Goal: Task Accomplishment & Management: Manage account settings

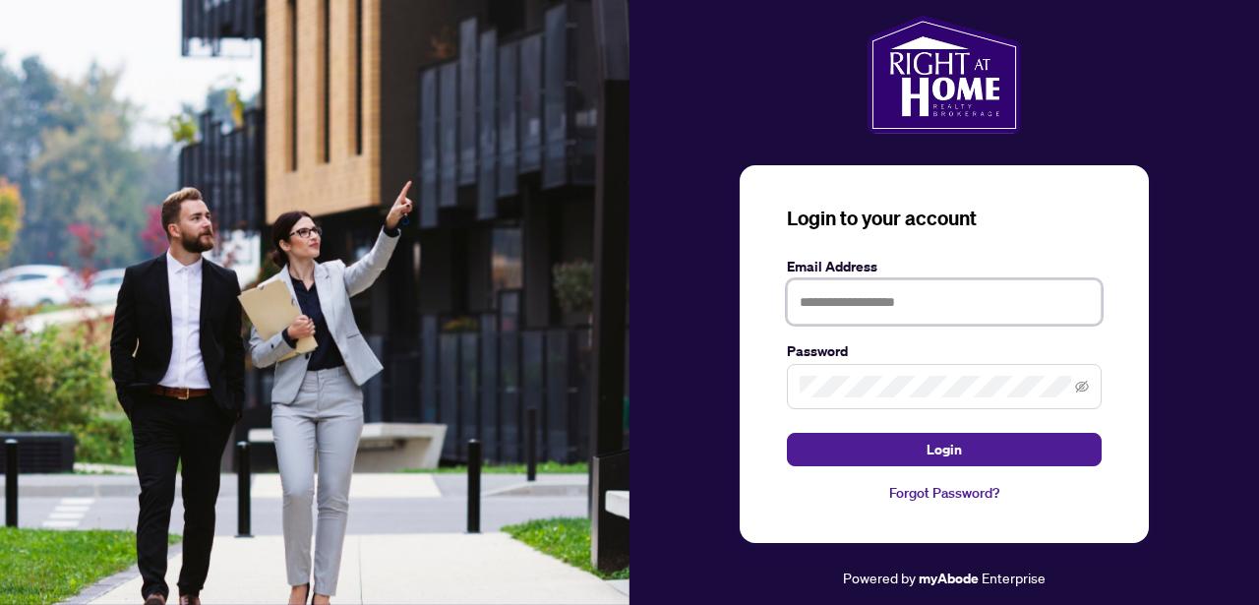
click at [846, 309] on input "text" at bounding box center [944, 301] width 315 height 45
type input "**********"
click at [773, 387] on div "**********" at bounding box center [944, 354] width 409 height 378
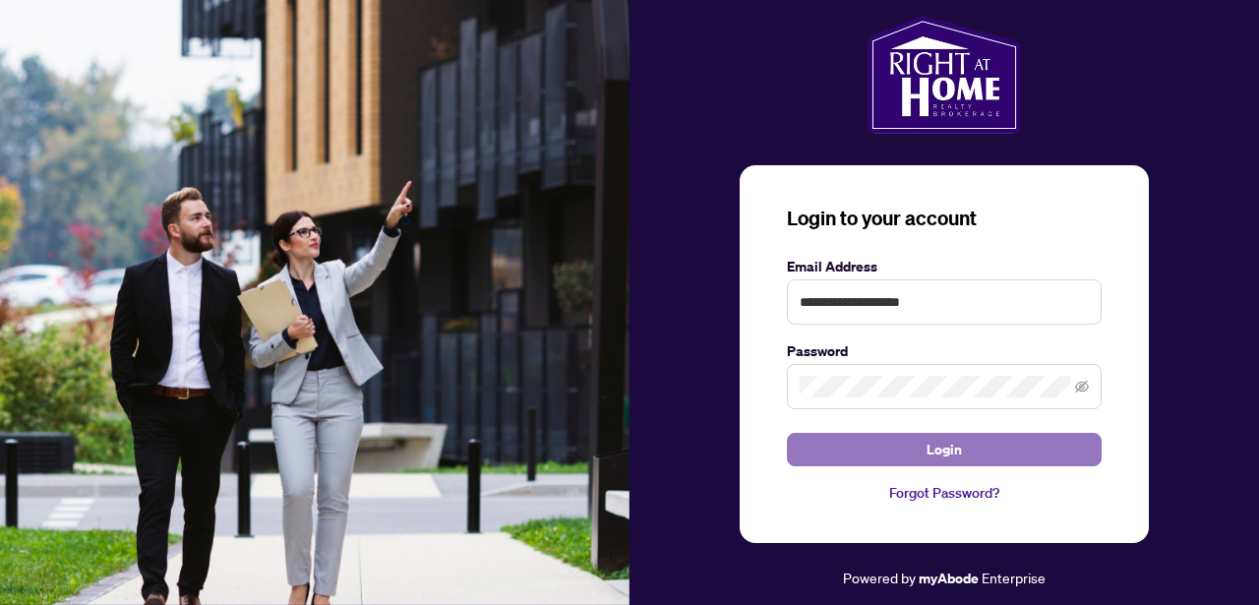
click at [831, 449] on button "Login" at bounding box center [944, 449] width 315 height 33
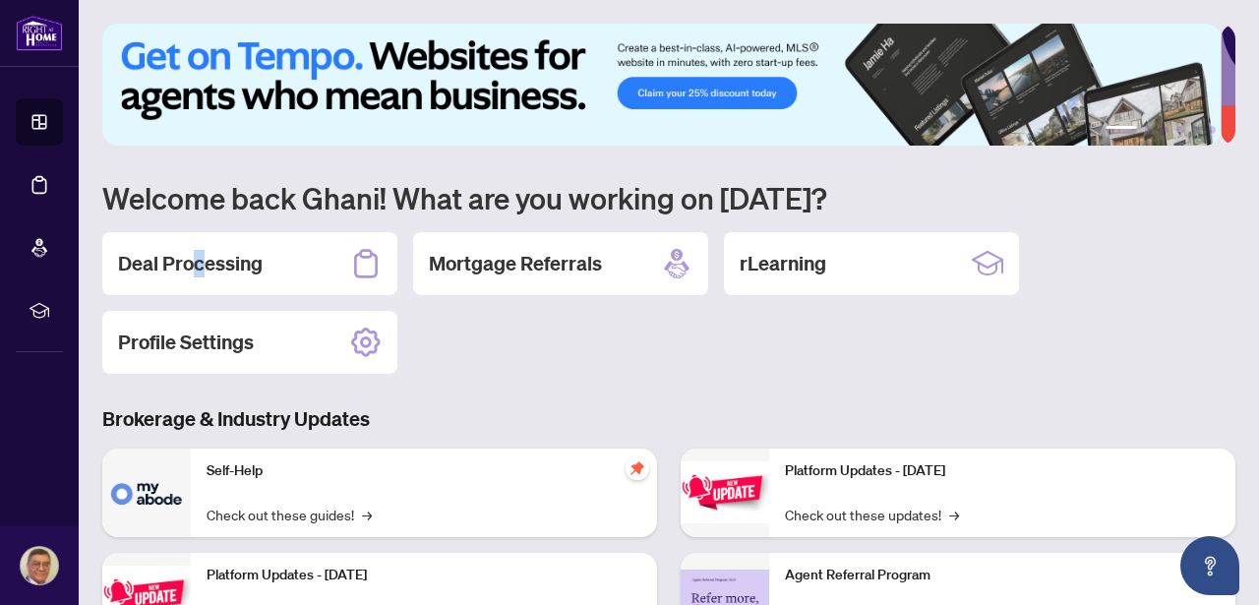
click at [198, 266] on h2 "Deal Processing" at bounding box center [190, 264] width 145 height 28
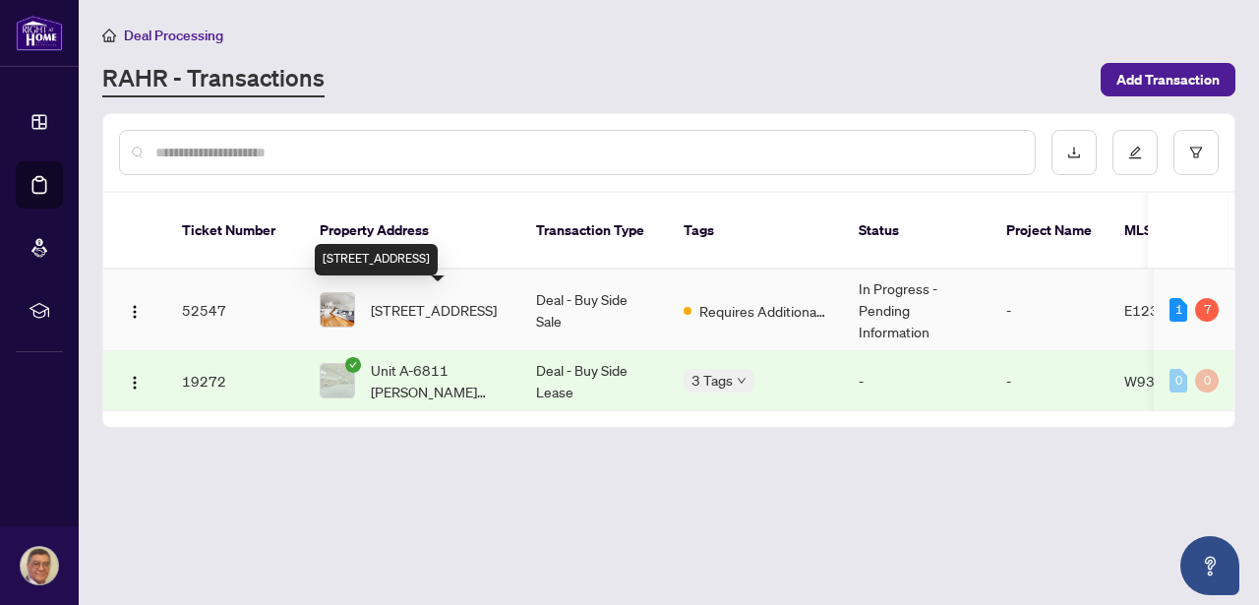
click at [430, 299] on span "[STREET_ADDRESS]" at bounding box center [434, 310] width 126 height 22
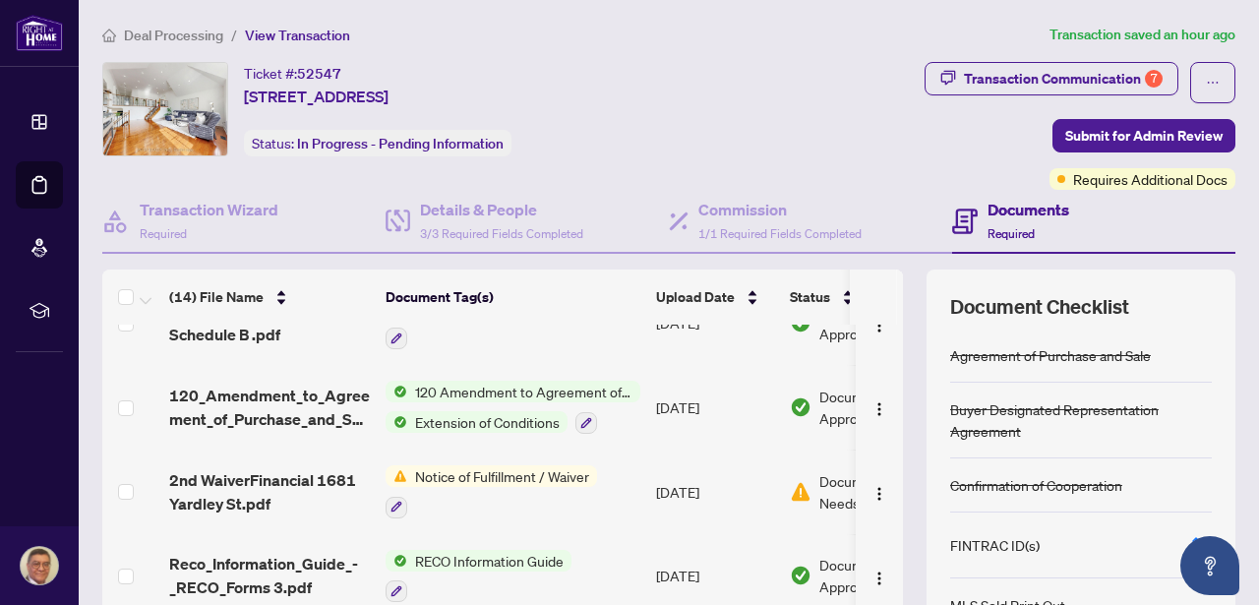
scroll to position [396, 0]
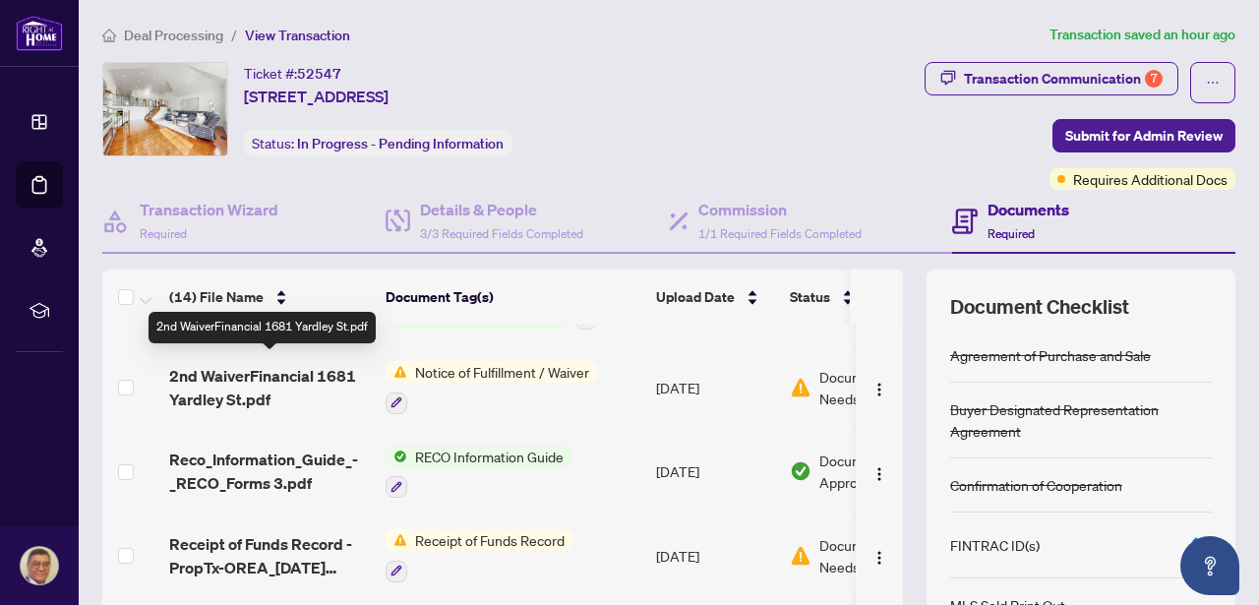
click at [271, 364] on span "2nd WaiverFinancial 1681 Yardley St.pdf" at bounding box center [269, 387] width 201 height 47
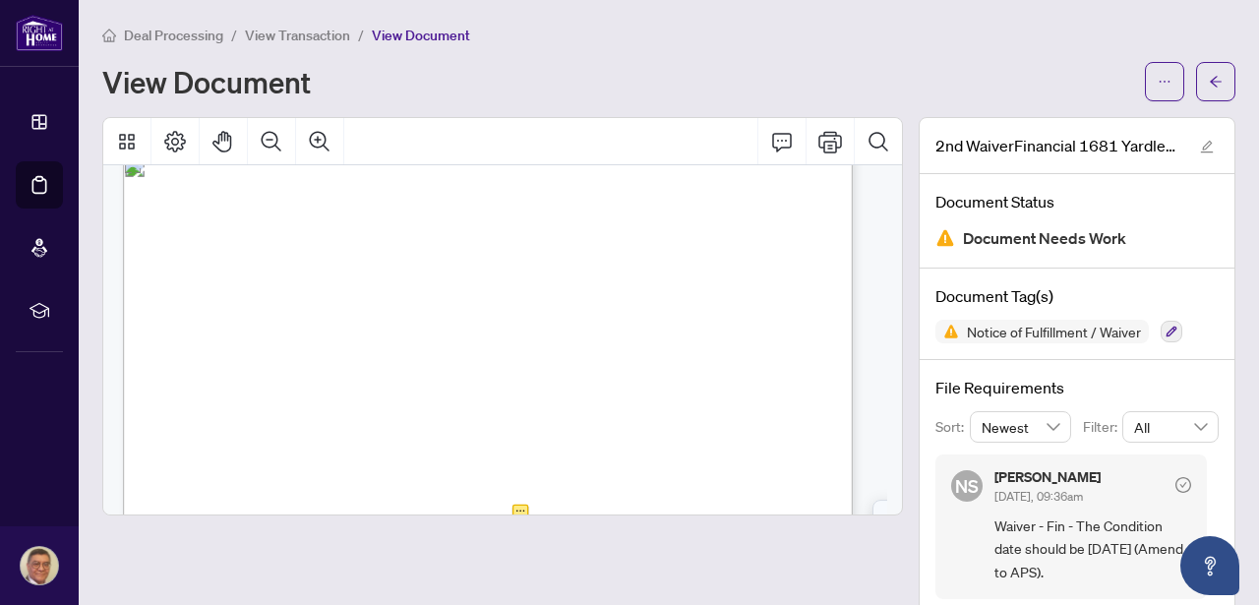
scroll to position [117, 0]
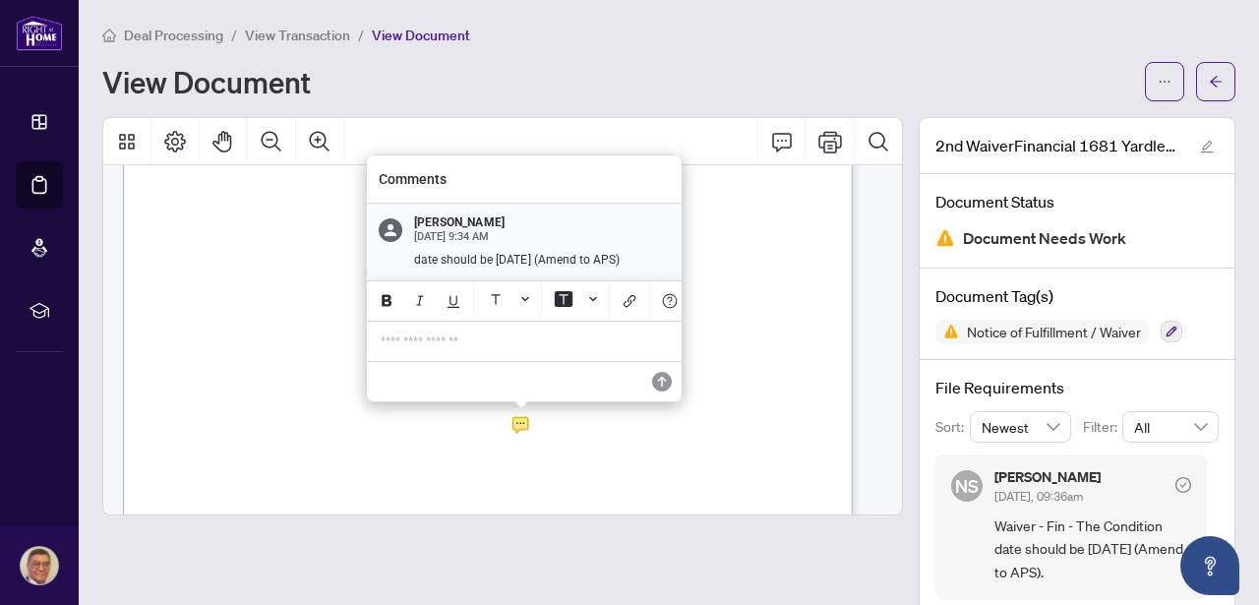
click at [429, 339] on p "**********" at bounding box center [524, 342] width 287 height 17
click at [570, 347] on div "*********" at bounding box center [524, 342] width 311 height 40
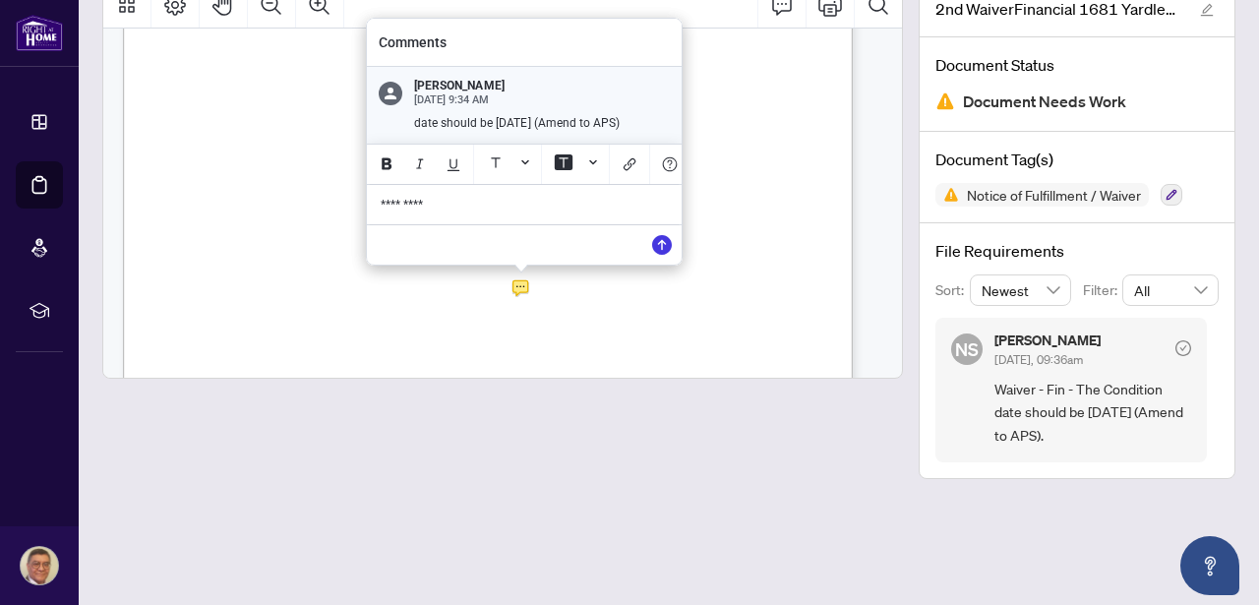
scroll to position [122, 0]
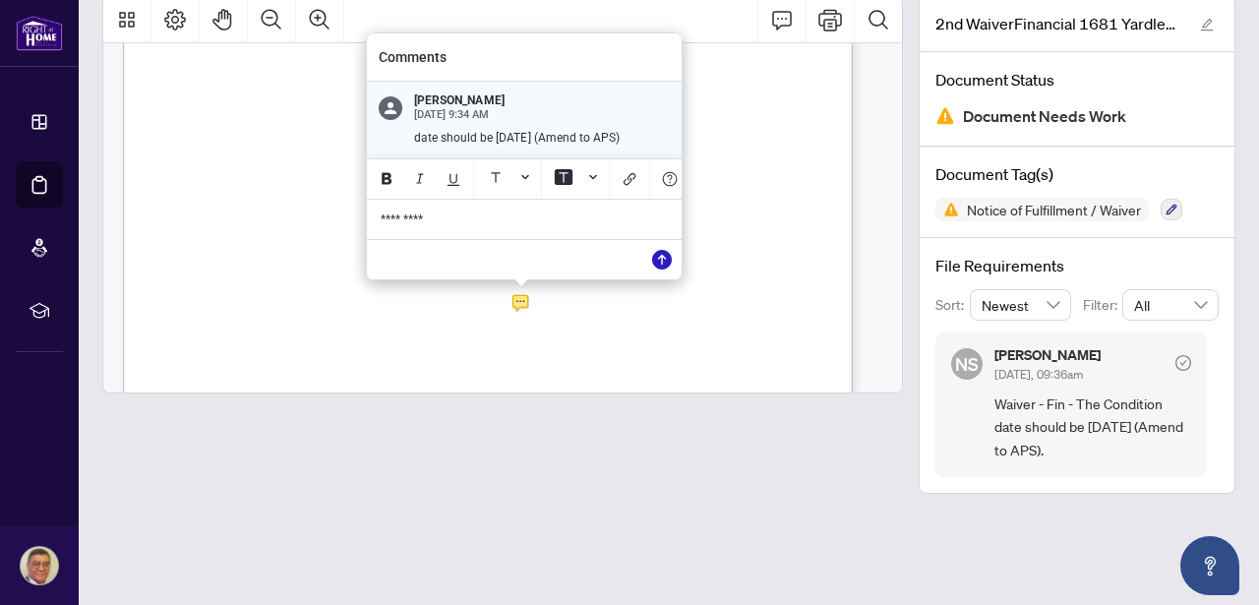
click at [664, 260] on icon "Save" at bounding box center [662, 260] width 20 height 20
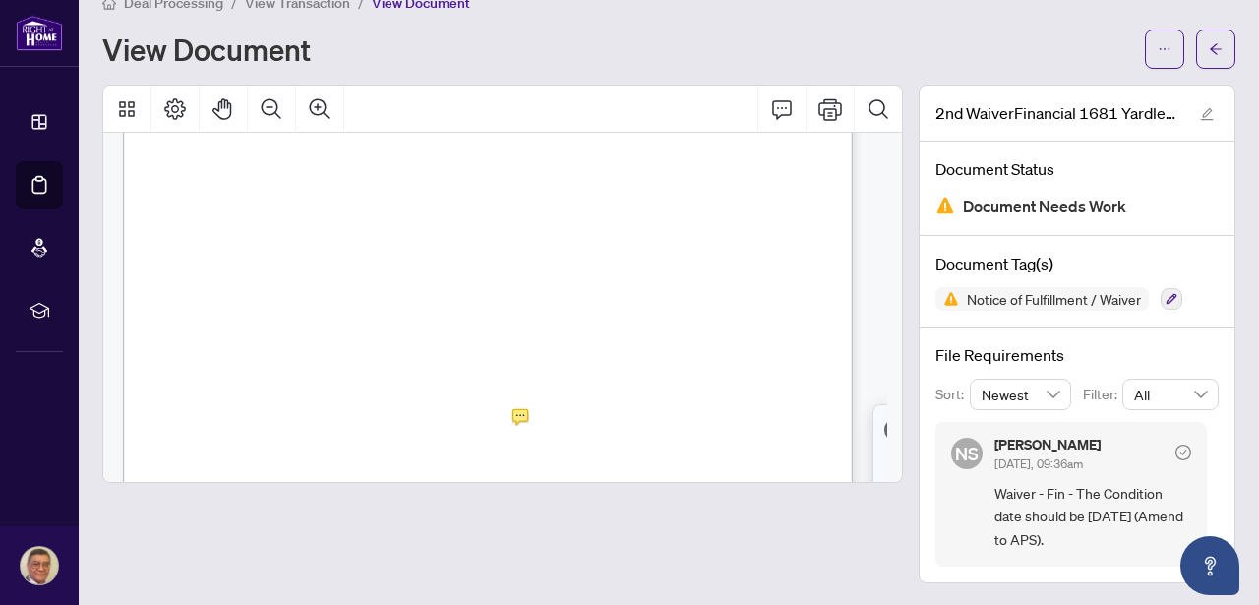
scroll to position [0, 0]
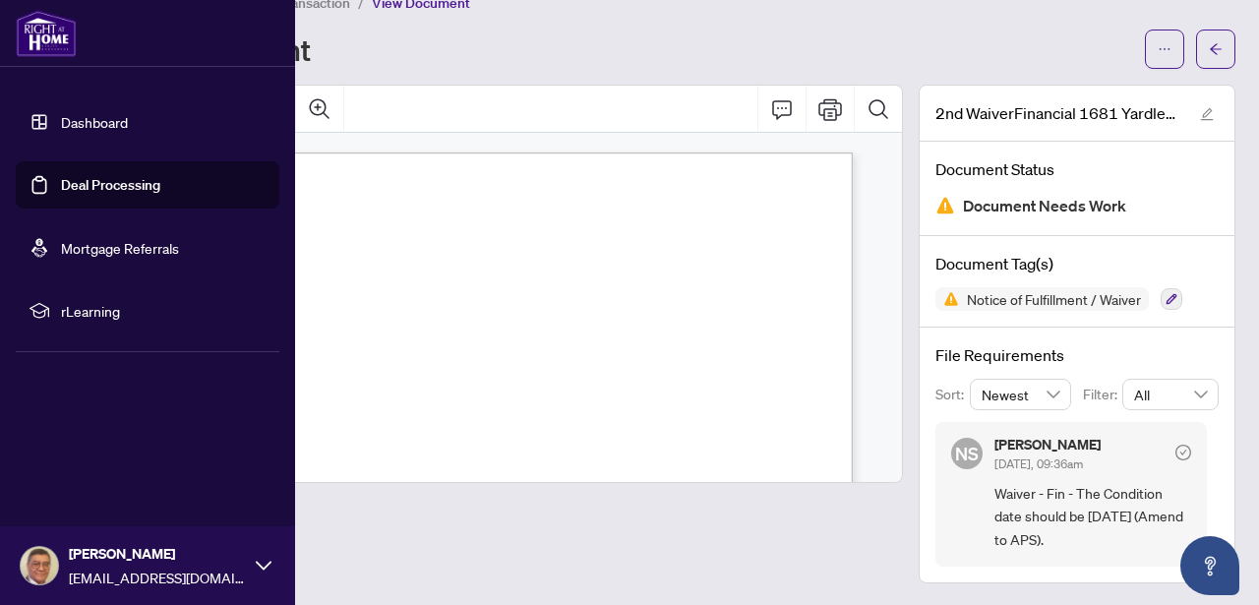
click at [31, 29] on img at bounding box center [46, 33] width 61 height 47
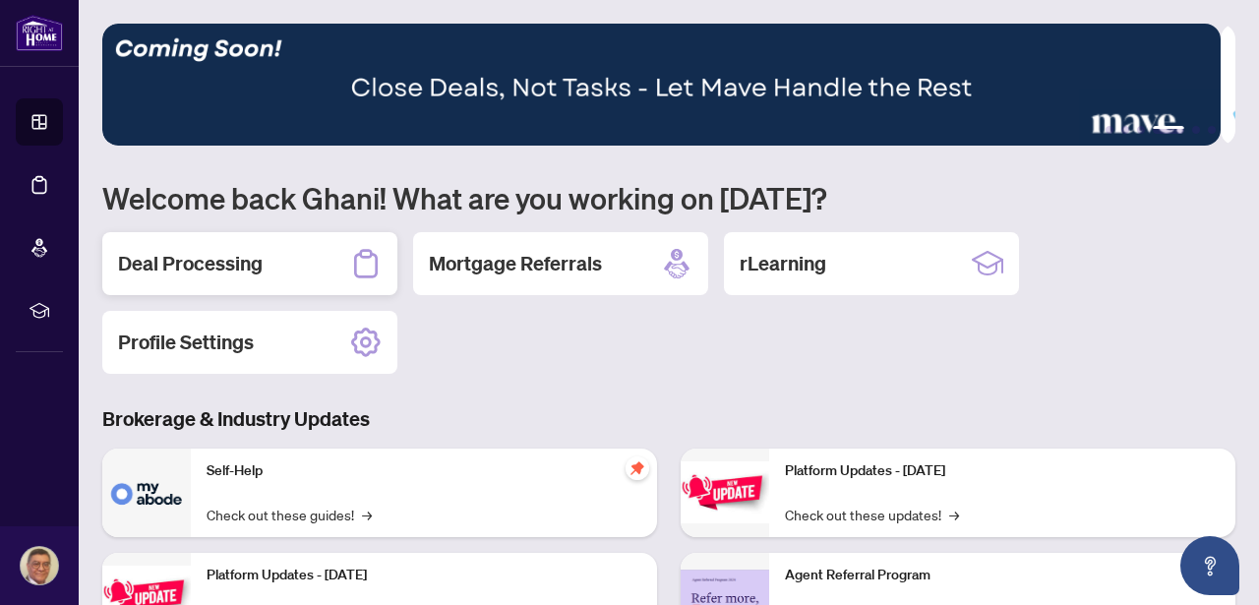
click at [190, 262] on h2 "Deal Processing" at bounding box center [190, 264] width 145 height 28
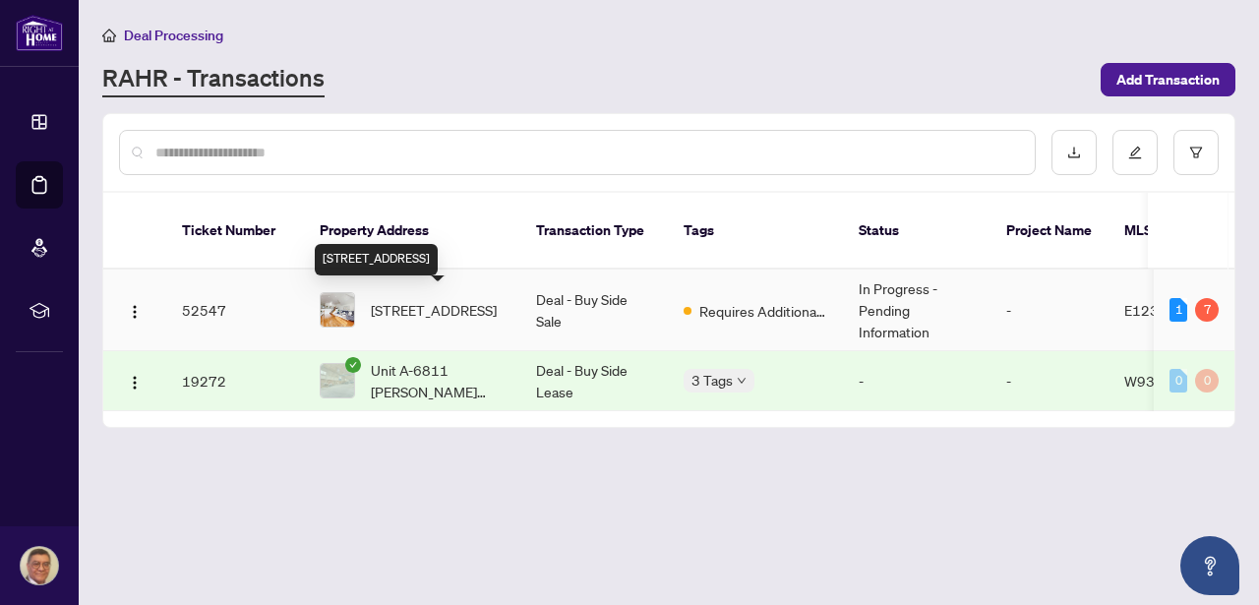
click at [423, 299] on span "[STREET_ADDRESS]" at bounding box center [434, 310] width 126 height 22
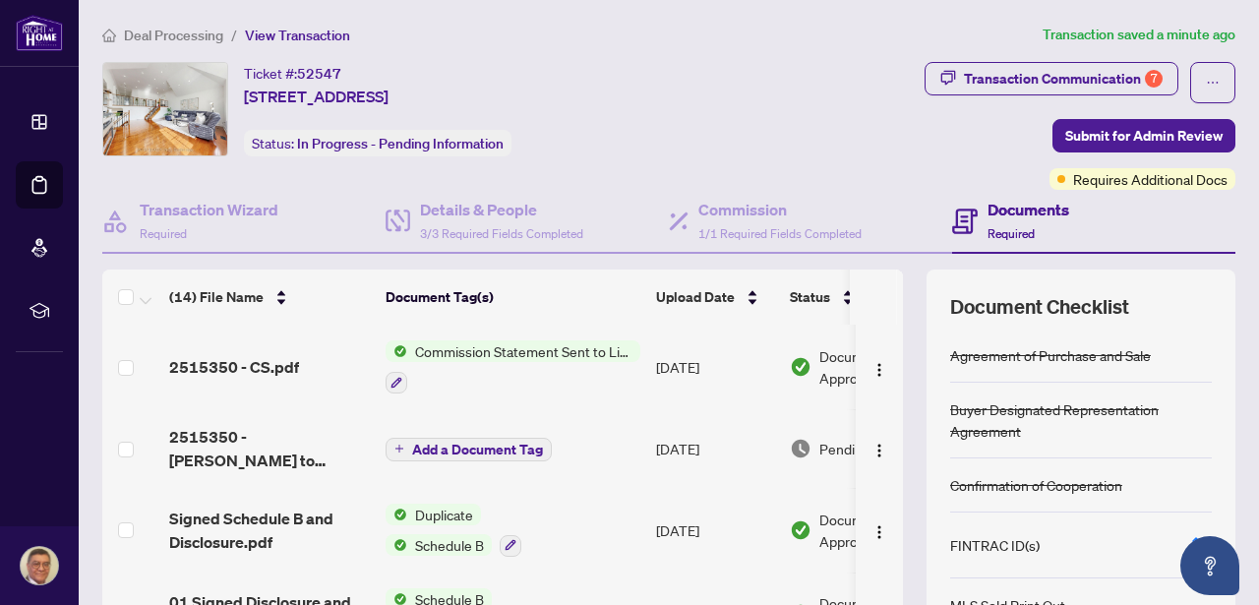
scroll to position [51, 0]
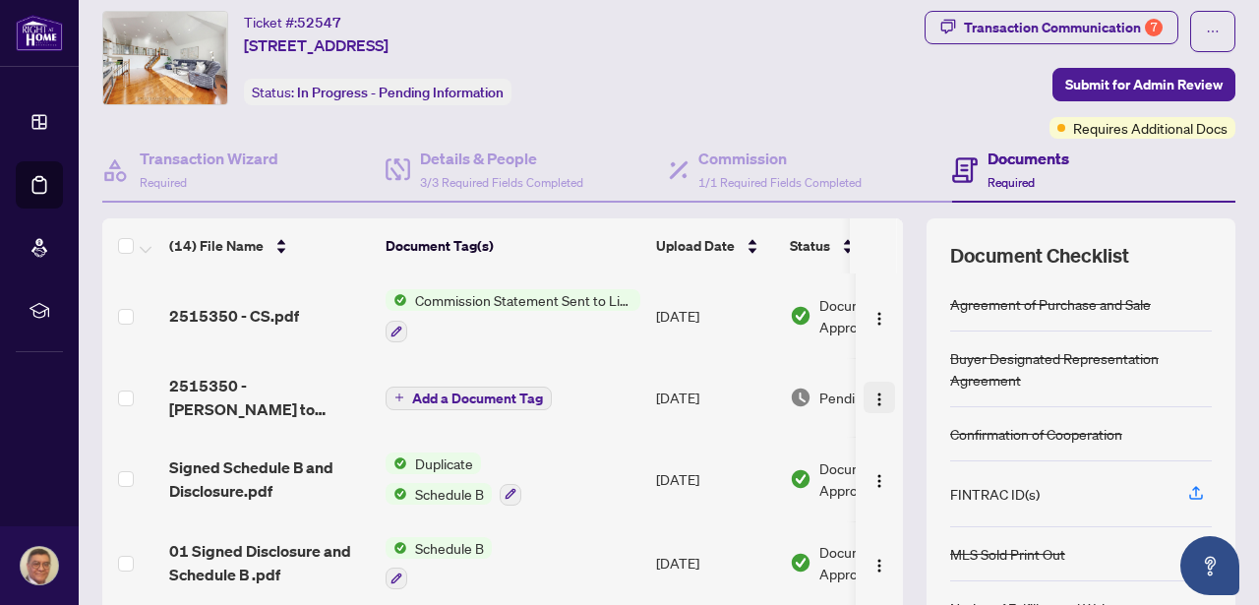
click at [872, 398] on img "button" at bounding box center [880, 400] width 16 height 16
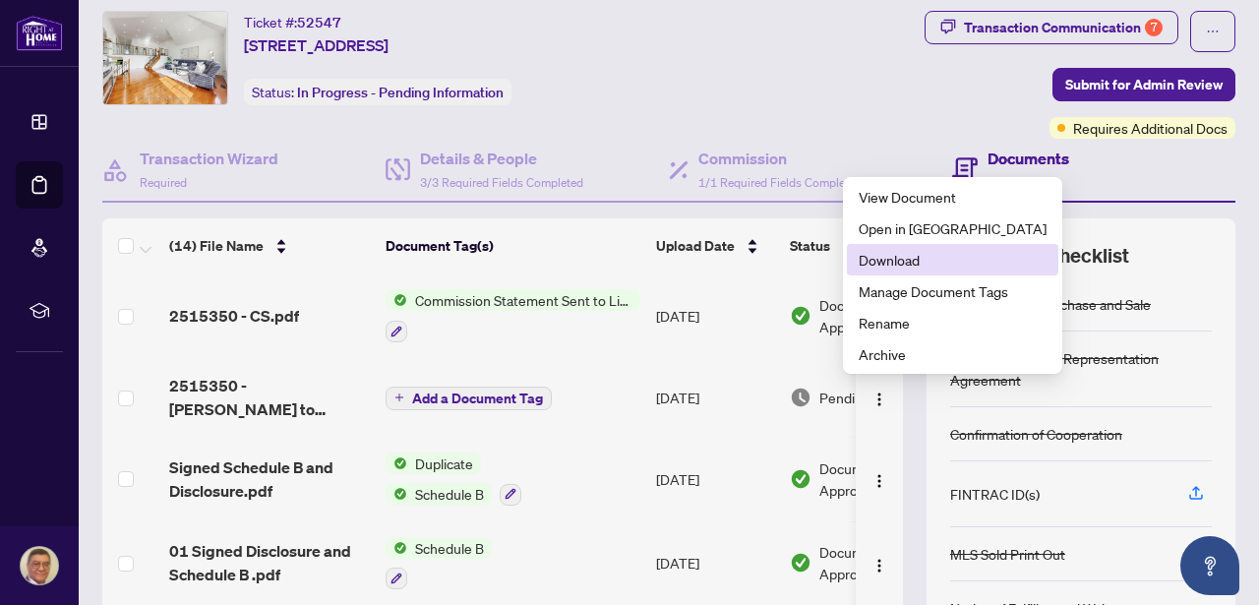
click at [887, 261] on span "Download" at bounding box center [953, 260] width 188 height 22
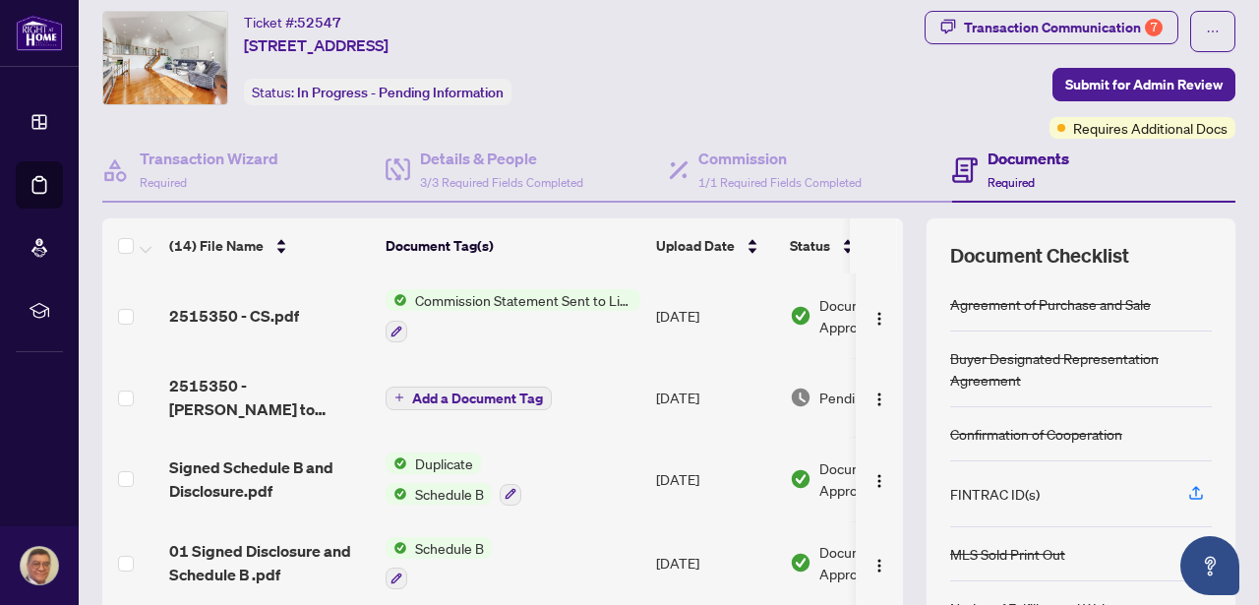
click at [509, 392] on span "Add a Document Tag" at bounding box center [477, 399] width 131 height 14
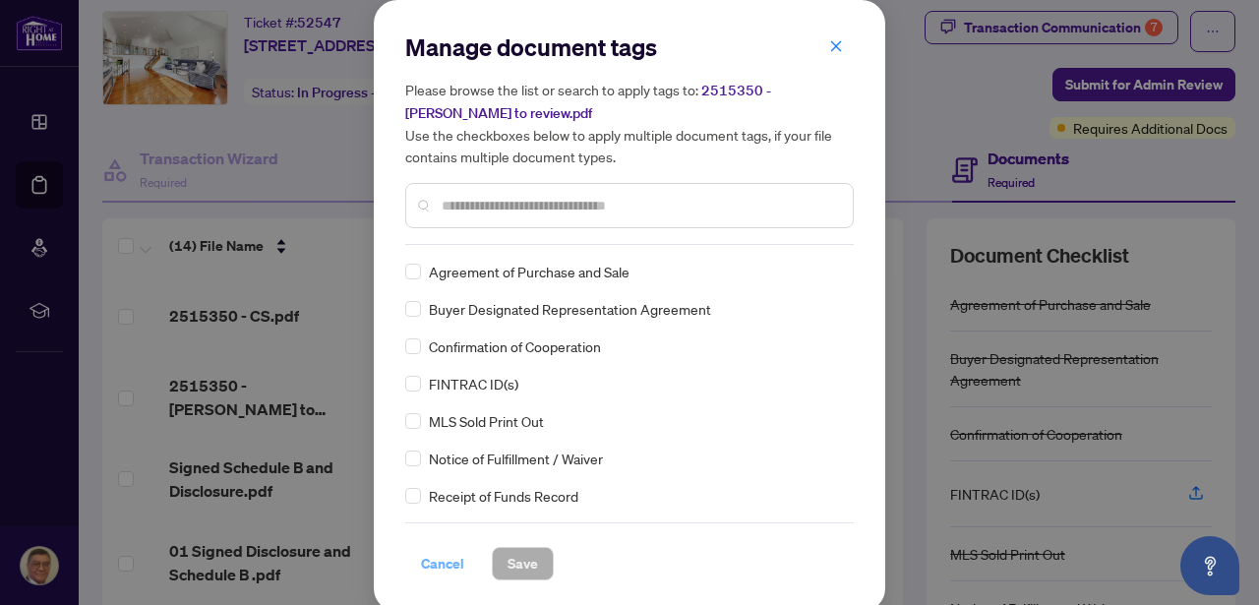
click at [432, 566] on span "Cancel" at bounding box center [442, 563] width 43 height 31
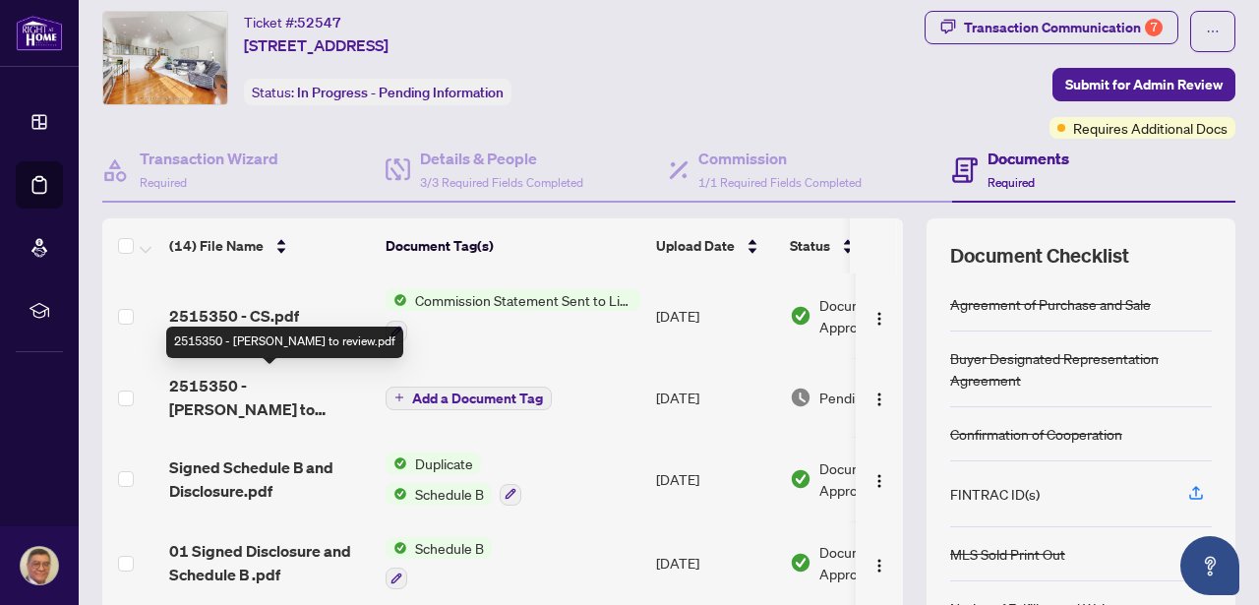
click at [224, 389] on span "2515350 - [PERSON_NAME] to review.pdf" at bounding box center [269, 397] width 201 height 47
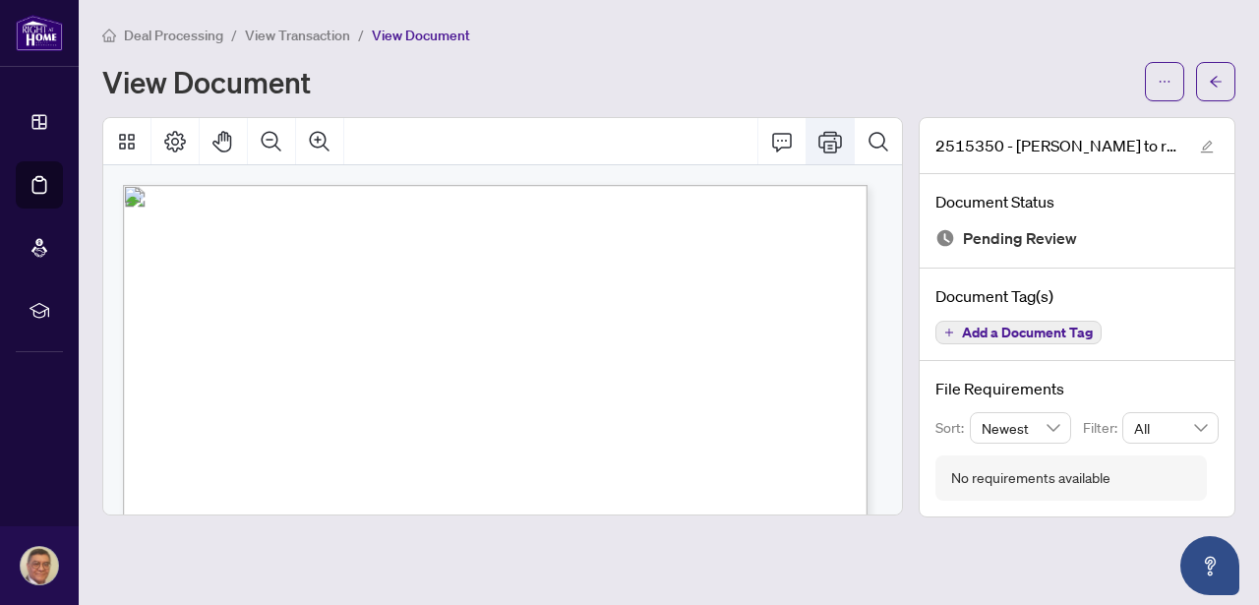
click at [835, 141] on icon "Print" at bounding box center [831, 142] width 24 height 24
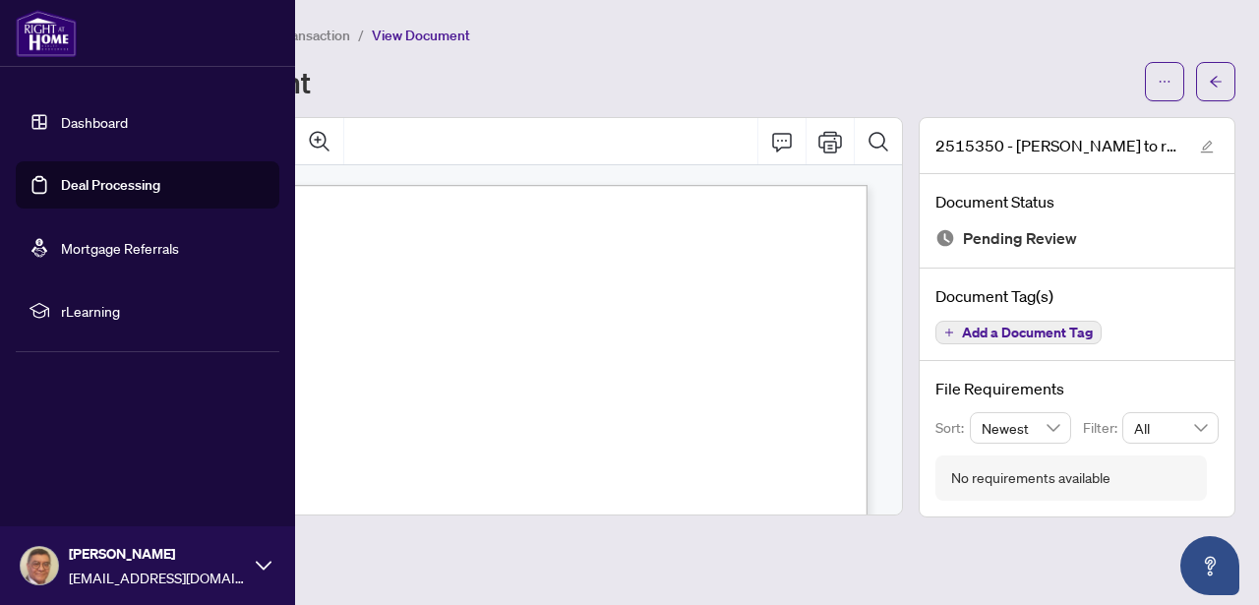
click at [72, 118] on link "Dashboard" at bounding box center [94, 122] width 67 height 18
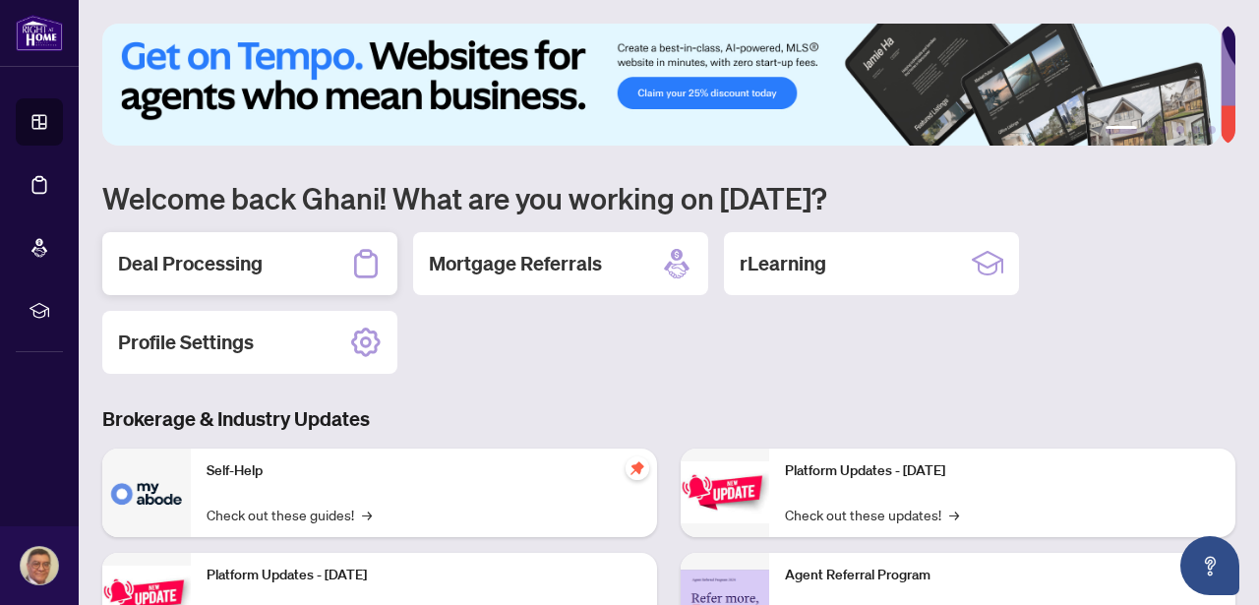
click at [305, 277] on div "Deal Processing" at bounding box center [249, 263] width 295 height 63
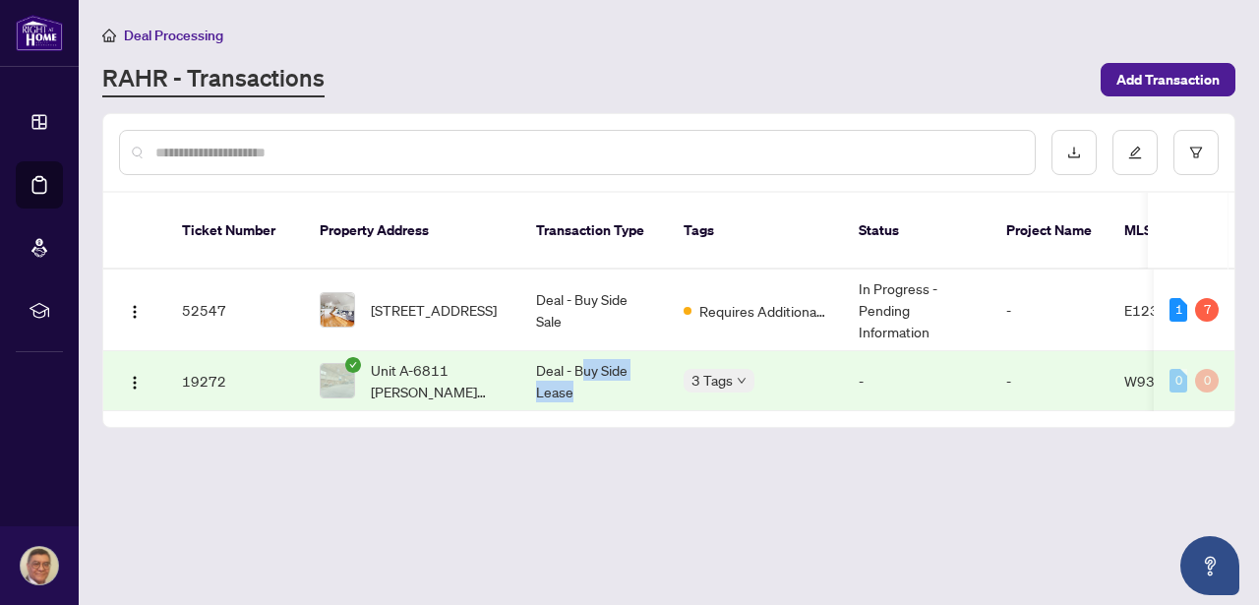
drag, startPoint x: 581, startPoint y: 355, endPoint x: 593, endPoint y: 369, distance: 18.1
click at [593, 369] on td "Deal - Buy Side Lease" at bounding box center [594, 381] width 148 height 60
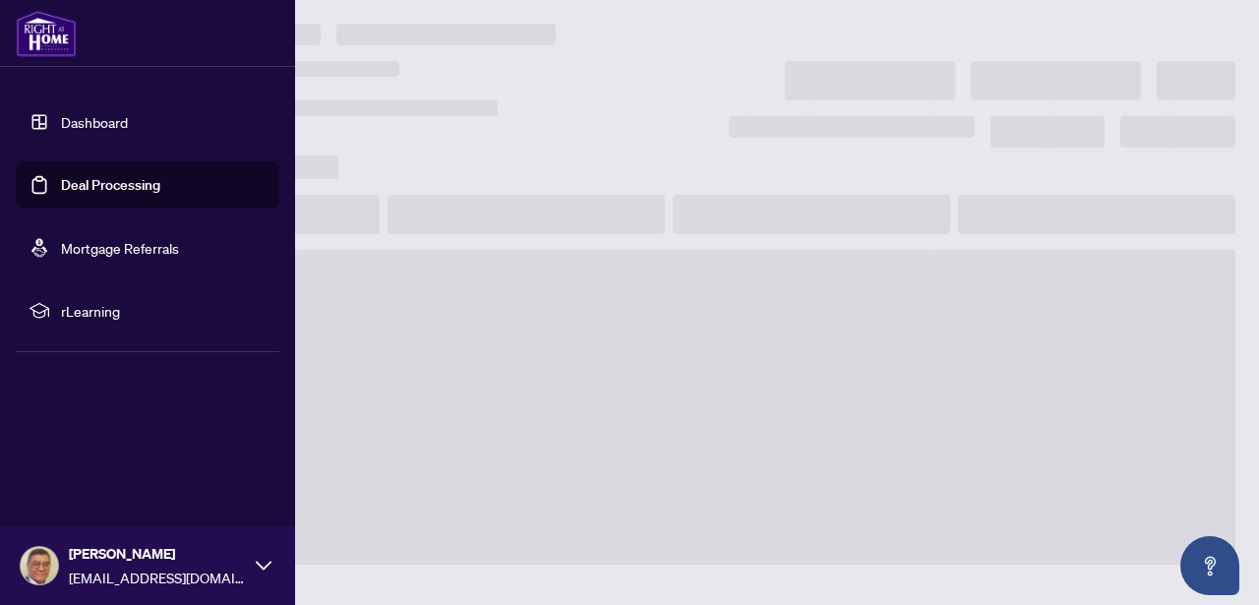
click at [27, 31] on img at bounding box center [46, 33] width 61 height 47
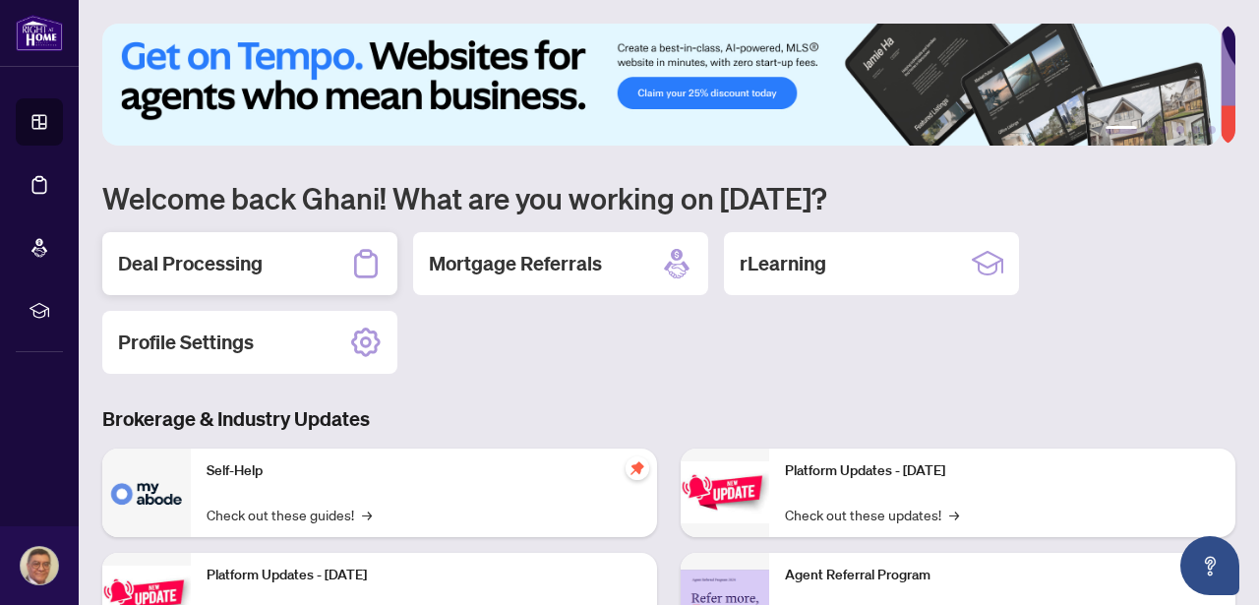
click at [269, 266] on div "Deal Processing" at bounding box center [249, 263] width 295 height 63
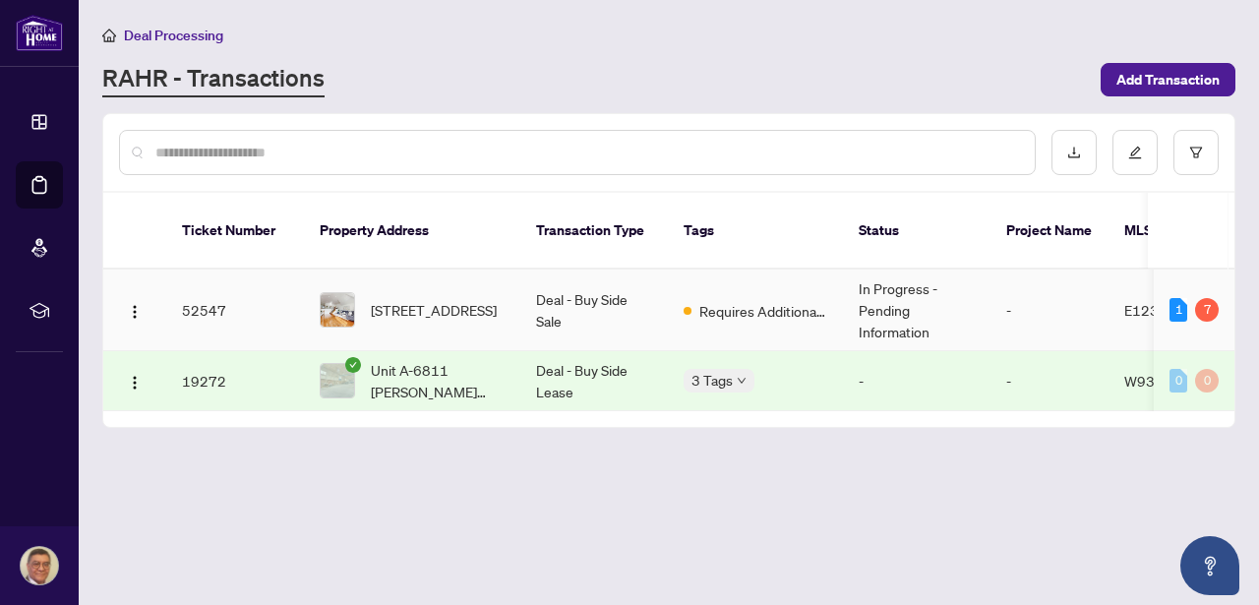
click at [536, 278] on td "Deal - Buy Side Sale" at bounding box center [594, 311] width 148 height 82
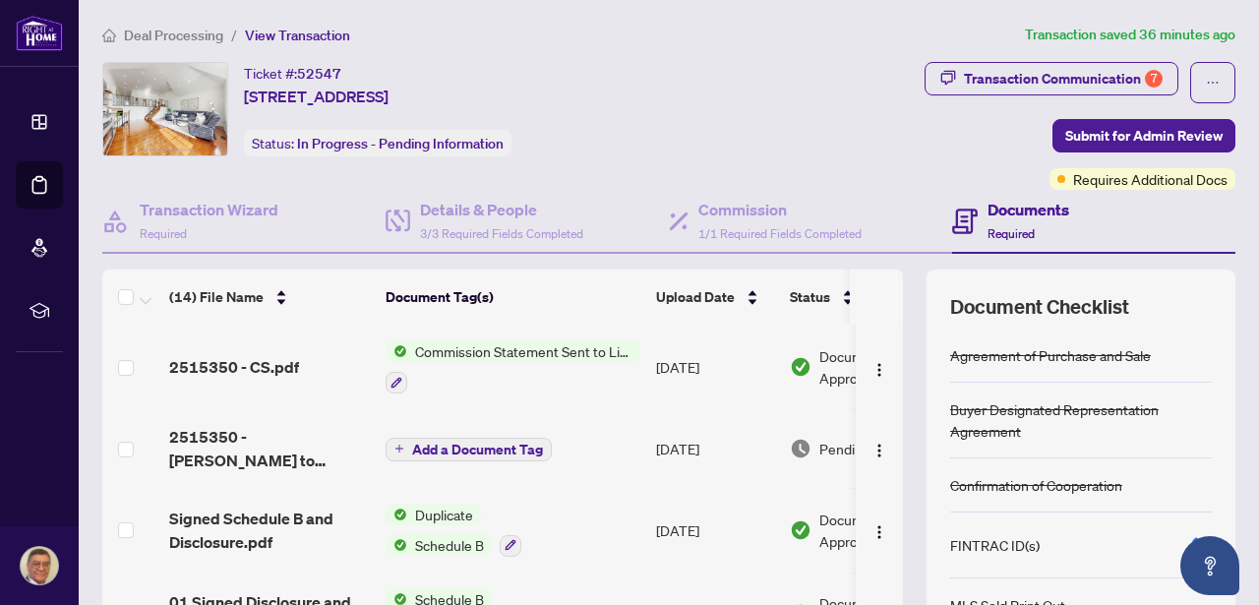
click at [463, 444] on span "Add a Document Tag" at bounding box center [477, 450] width 131 height 14
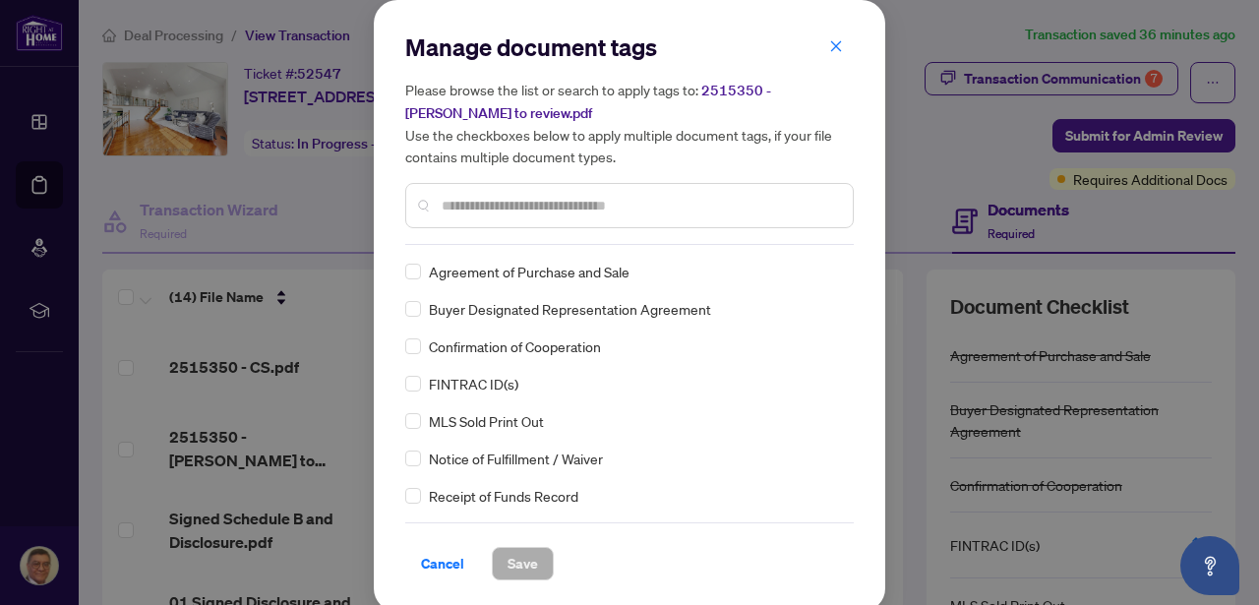
click at [453, 565] on span "Cancel" at bounding box center [442, 563] width 43 height 31
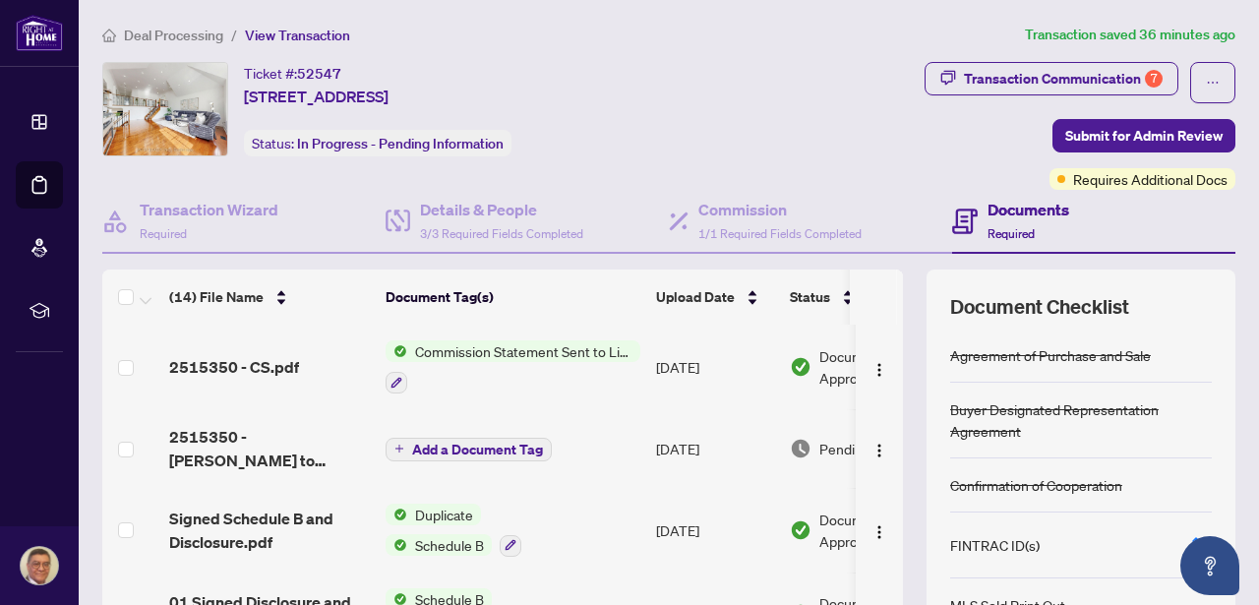
click at [233, 422] on td "2515350 - [PERSON_NAME] to review.pdf" at bounding box center [269, 448] width 216 height 79
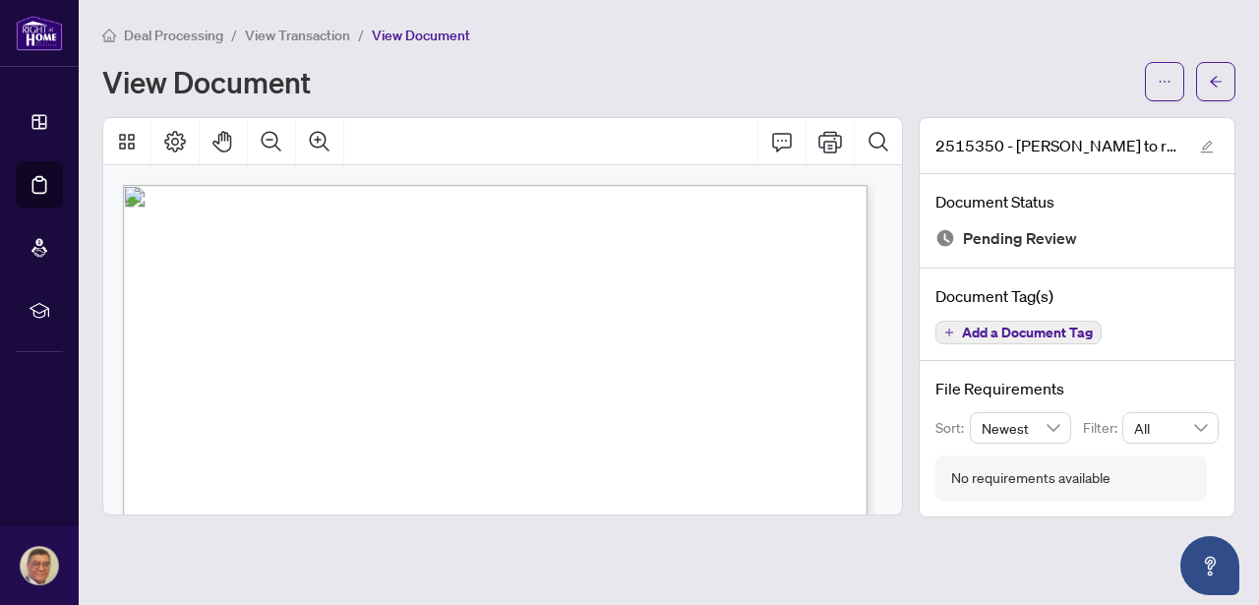
drag, startPoint x: 473, startPoint y: 418, endPoint x: 489, endPoint y: 409, distance: 18.1
click at [827, 142] on icon "Print" at bounding box center [831, 142] width 24 height 24
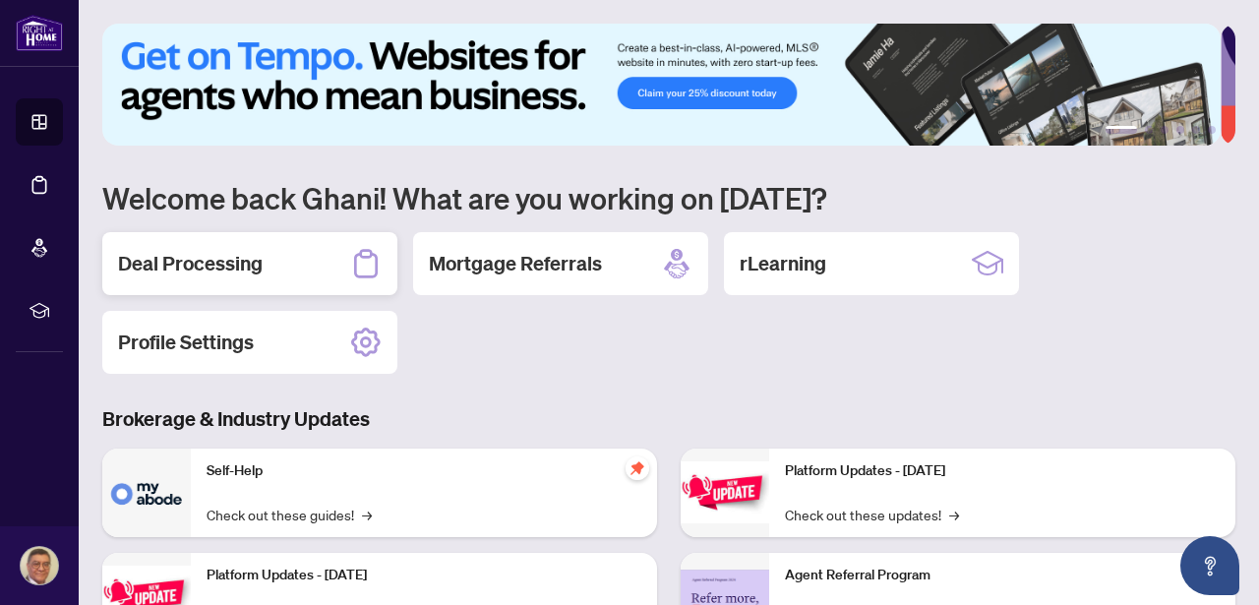
click at [217, 250] on h2 "Deal Processing" at bounding box center [190, 264] width 145 height 28
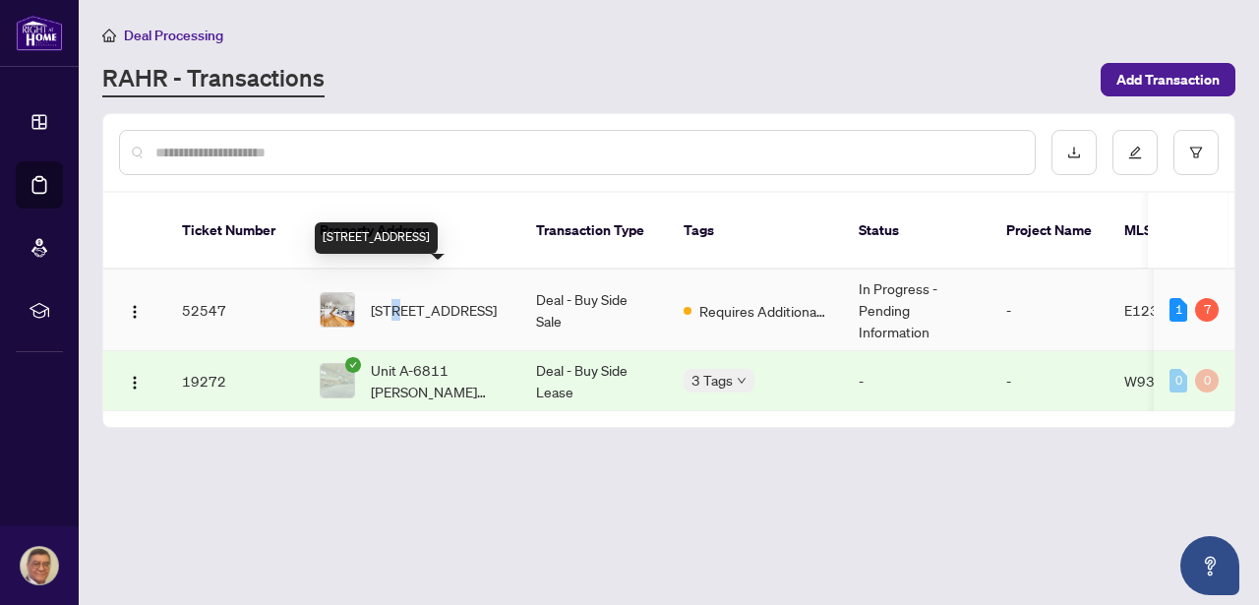
click at [400, 299] on span "[STREET_ADDRESS]" at bounding box center [434, 310] width 126 height 22
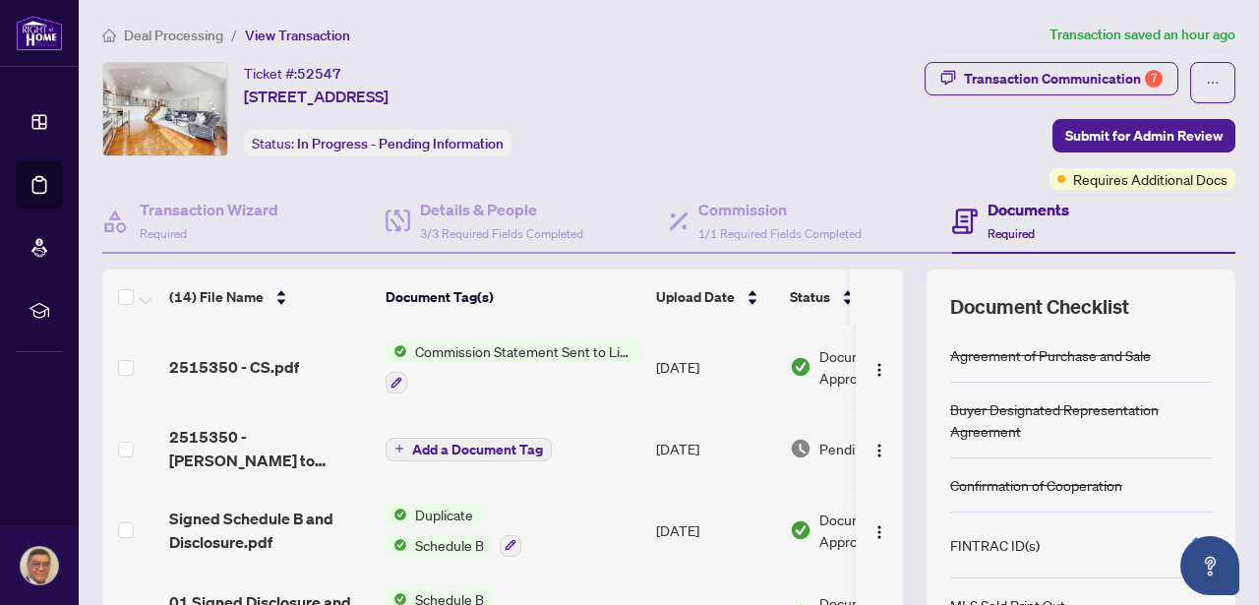
click at [520, 445] on span "Add a Document Tag" at bounding box center [477, 450] width 131 height 14
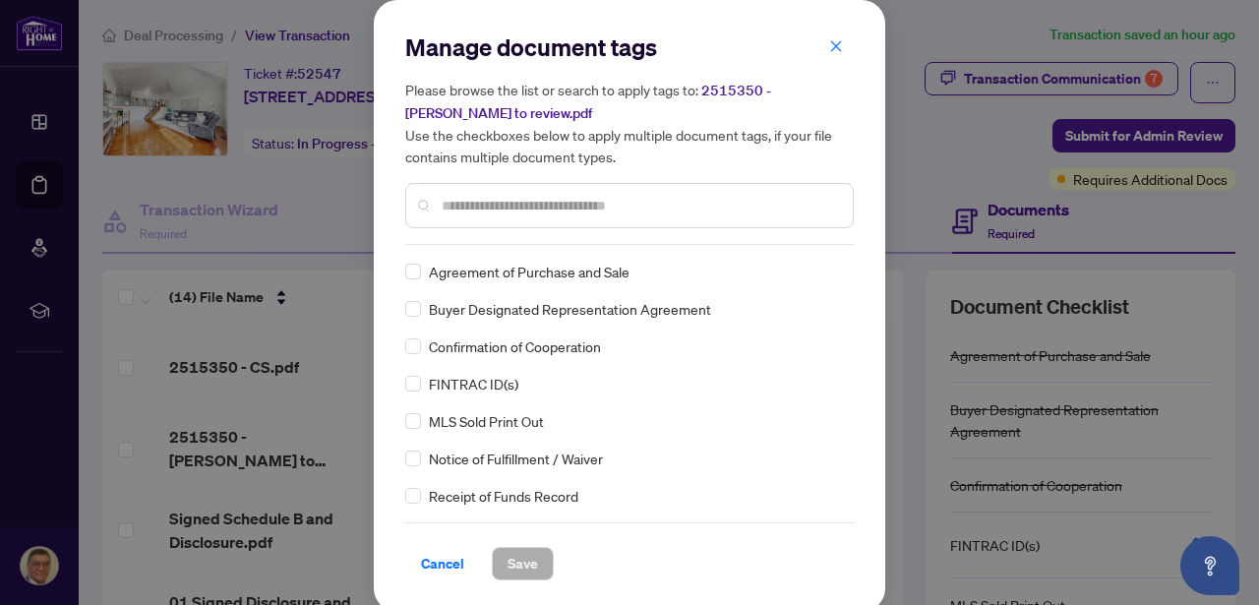
click at [447, 522] on div "Cancel Save" at bounding box center [629, 551] width 449 height 58
click at [433, 558] on span "Cancel" at bounding box center [442, 563] width 43 height 31
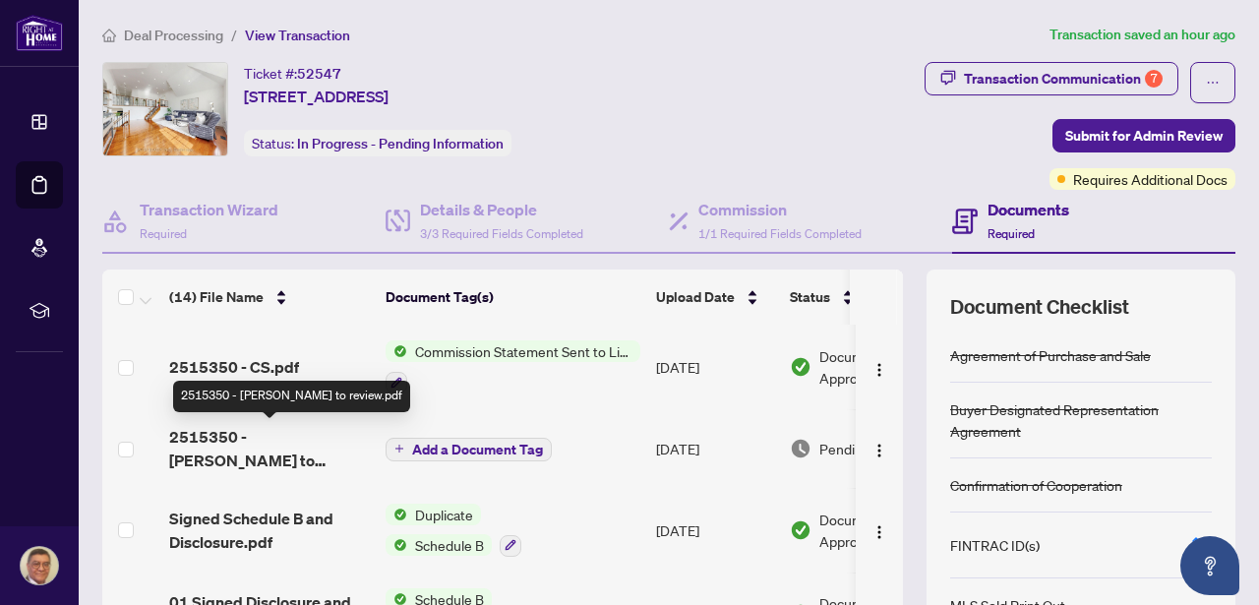
click at [257, 429] on span "2515350 - [PERSON_NAME] to review.pdf" at bounding box center [269, 448] width 201 height 47
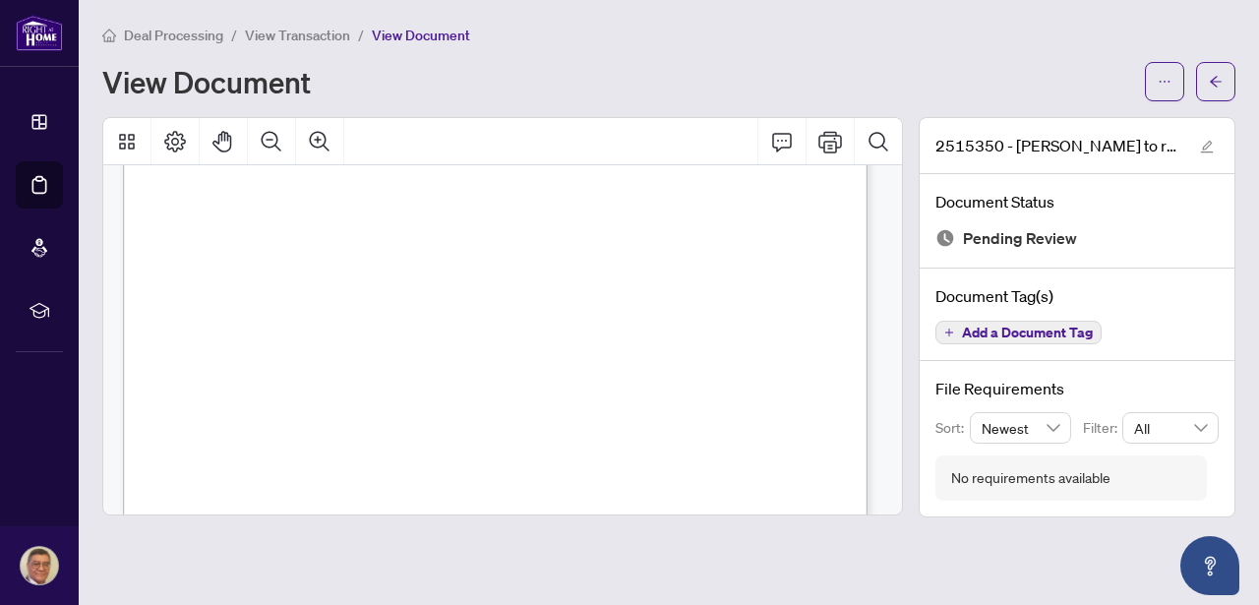
scroll to position [31, 0]
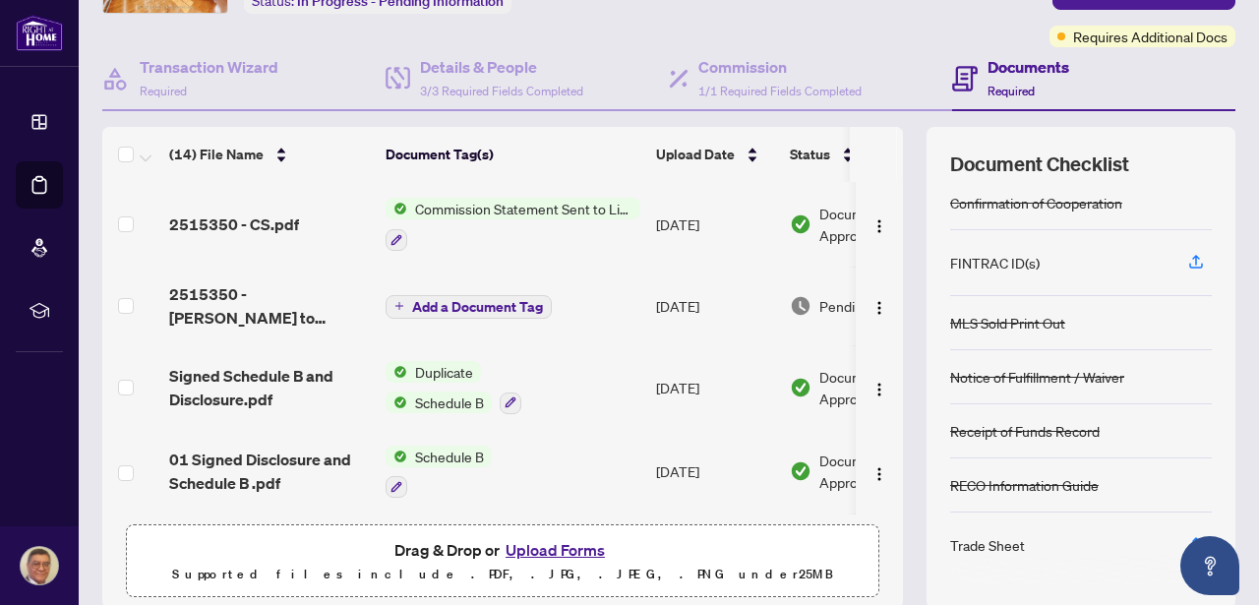
scroll to position [218, 0]
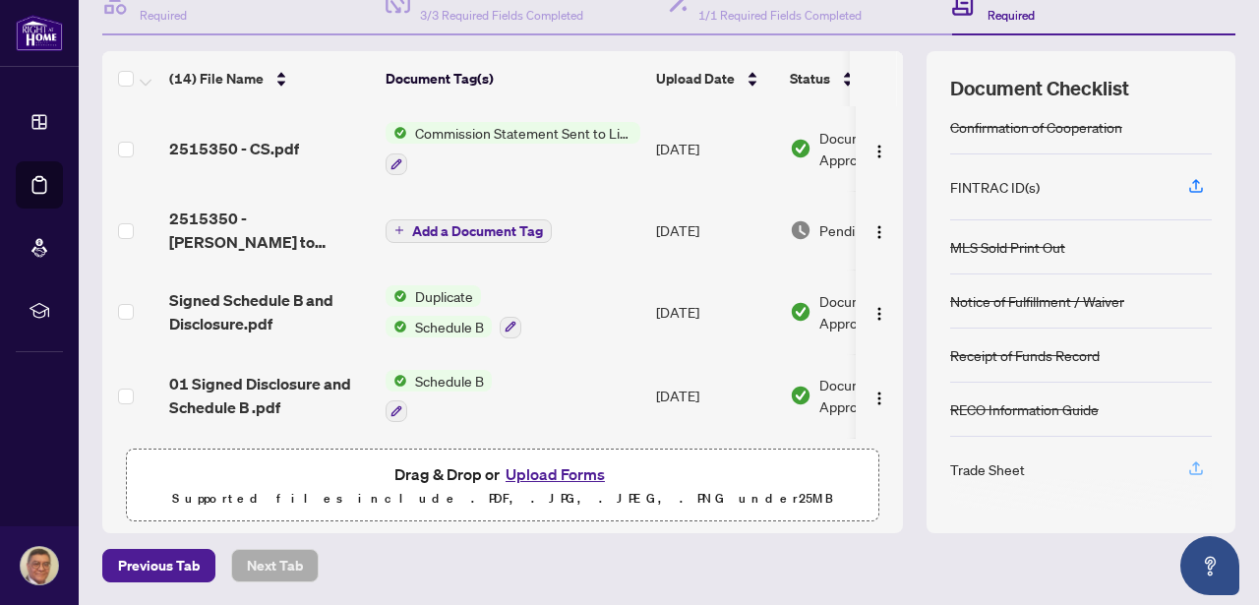
click at [1188, 472] on icon "button" at bounding box center [1197, 468] width 18 height 18
click at [558, 472] on button "Upload Forms" at bounding box center [555, 474] width 111 height 26
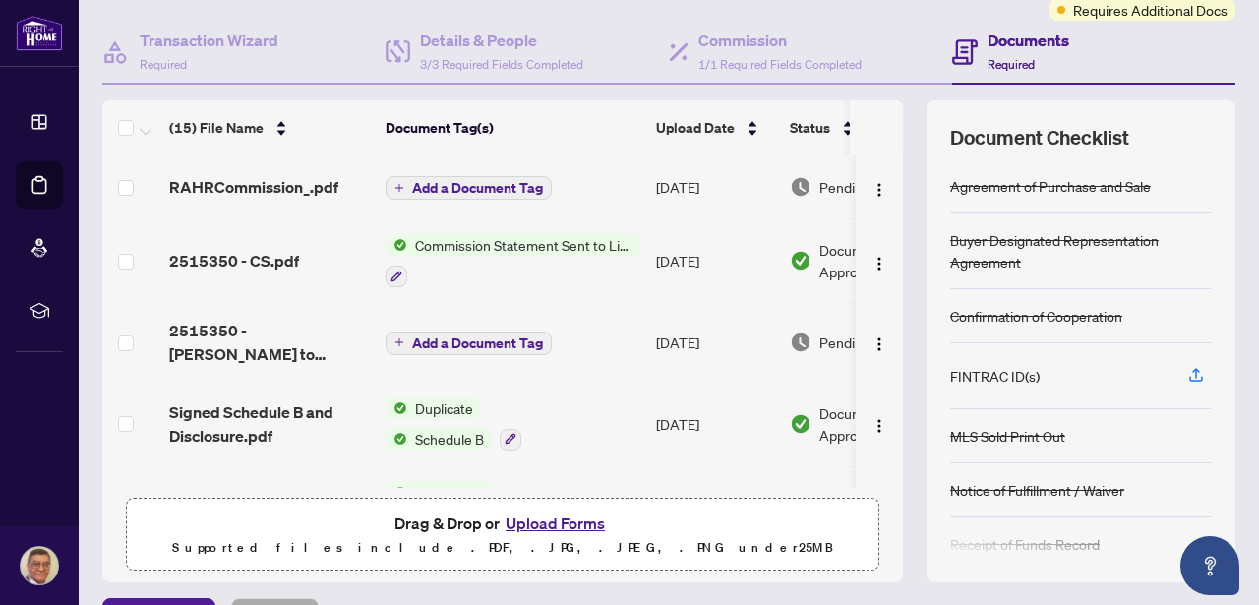
scroll to position [135, 0]
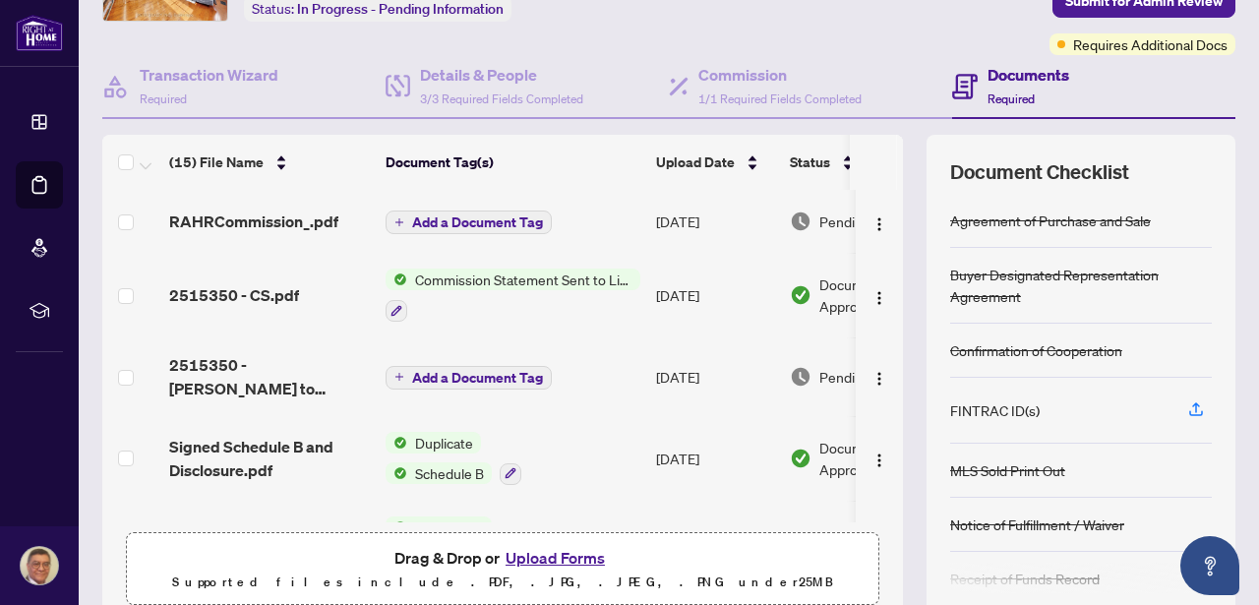
click at [512, 275] on span "Commission Statement Sent to Listing Brokerage" at bounding box center [523, 280] width 233 height 22
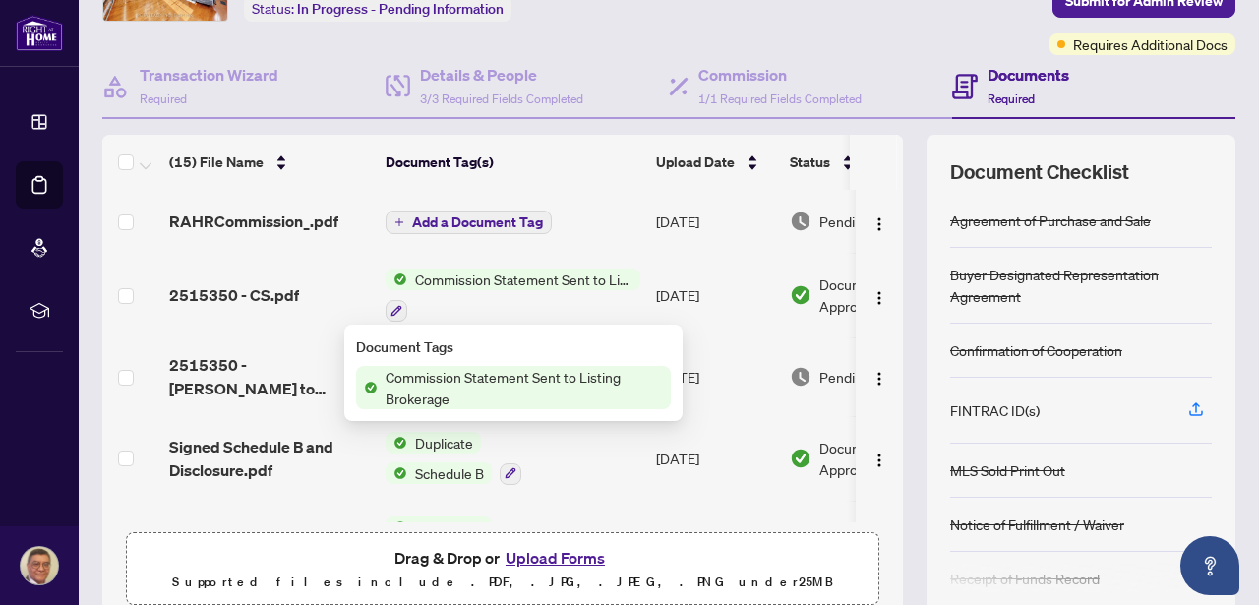
click at [525, 379] on span "Commission Statement Sent to Listing Brokerage" at bounding box center [524, 387] width 293 height 43
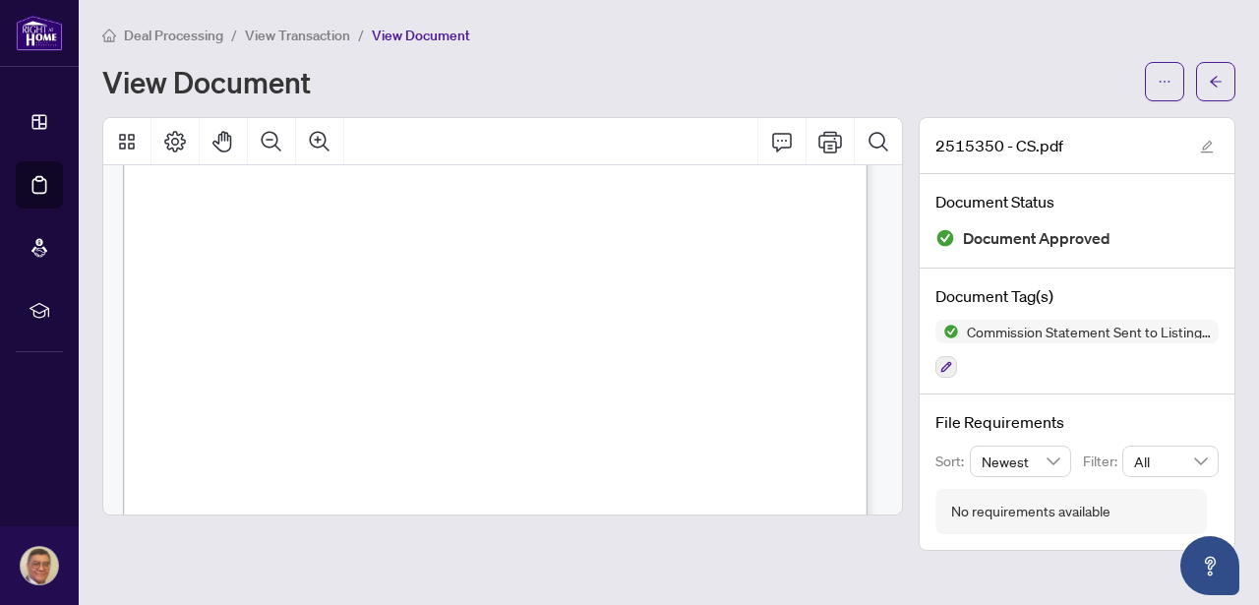
scroll to position [654, 0]
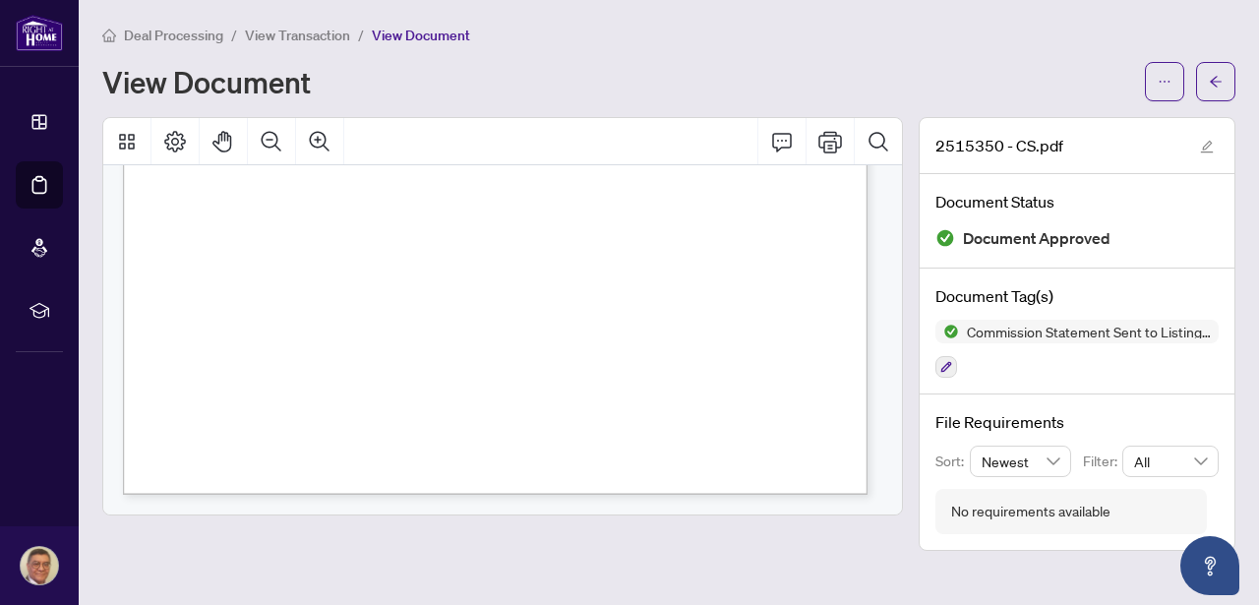
drag, startPoint x: 569, startPoint y: 376, endPoint x: 570, endPoint y: 395, distance: 18.7
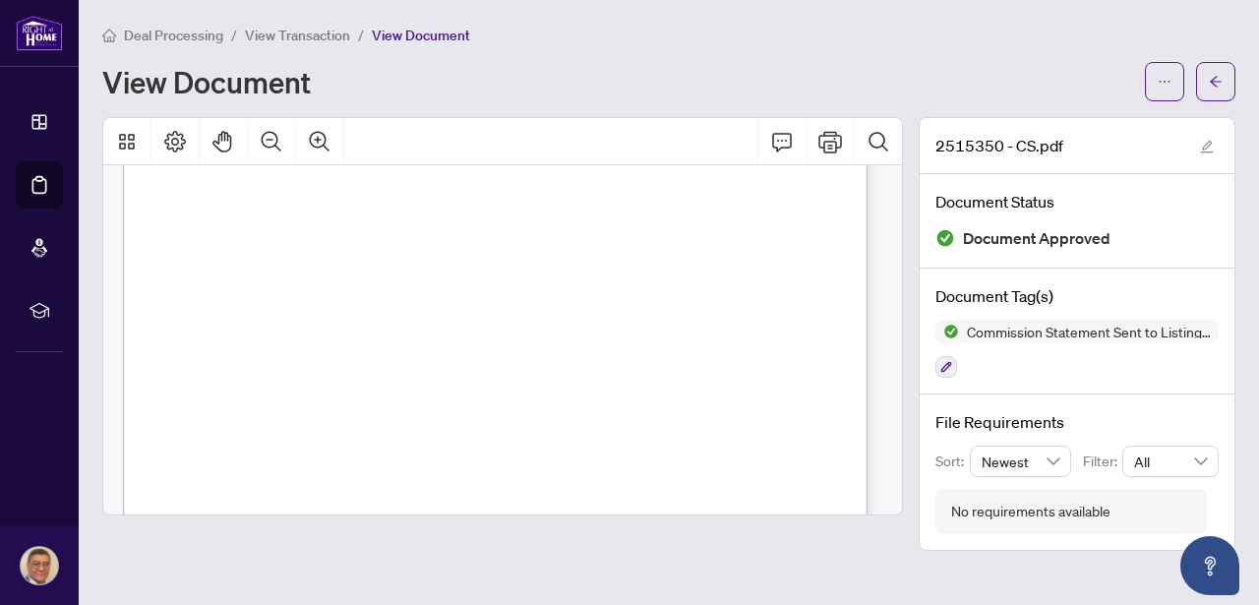
scroll to position [0, 0]
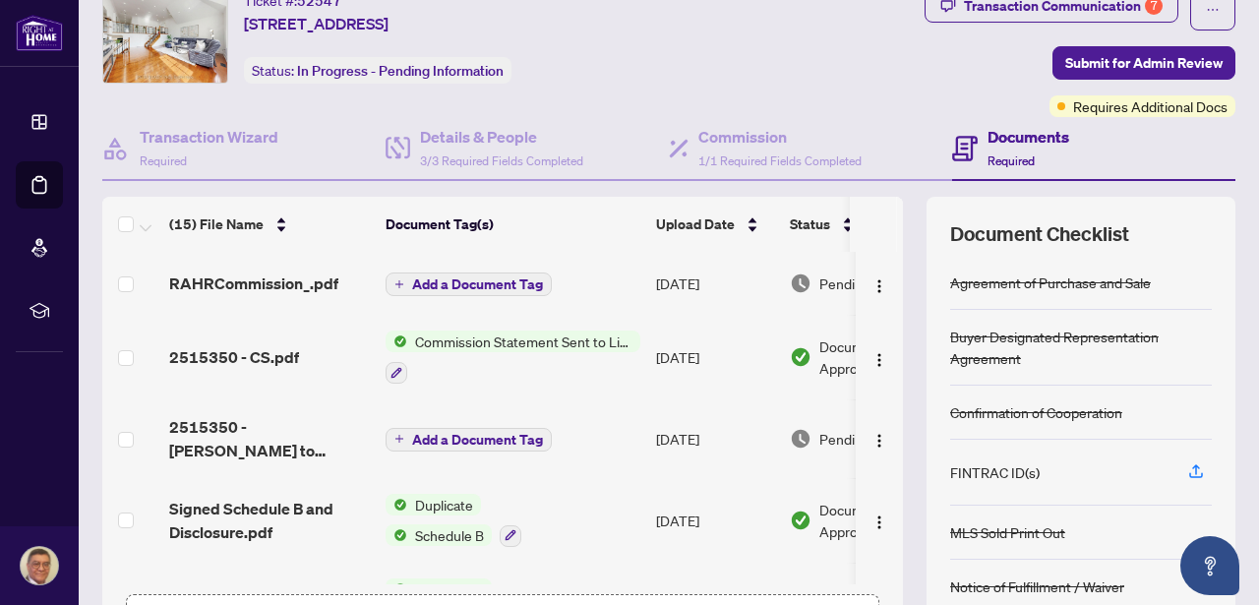
scroll to position [56, 0]
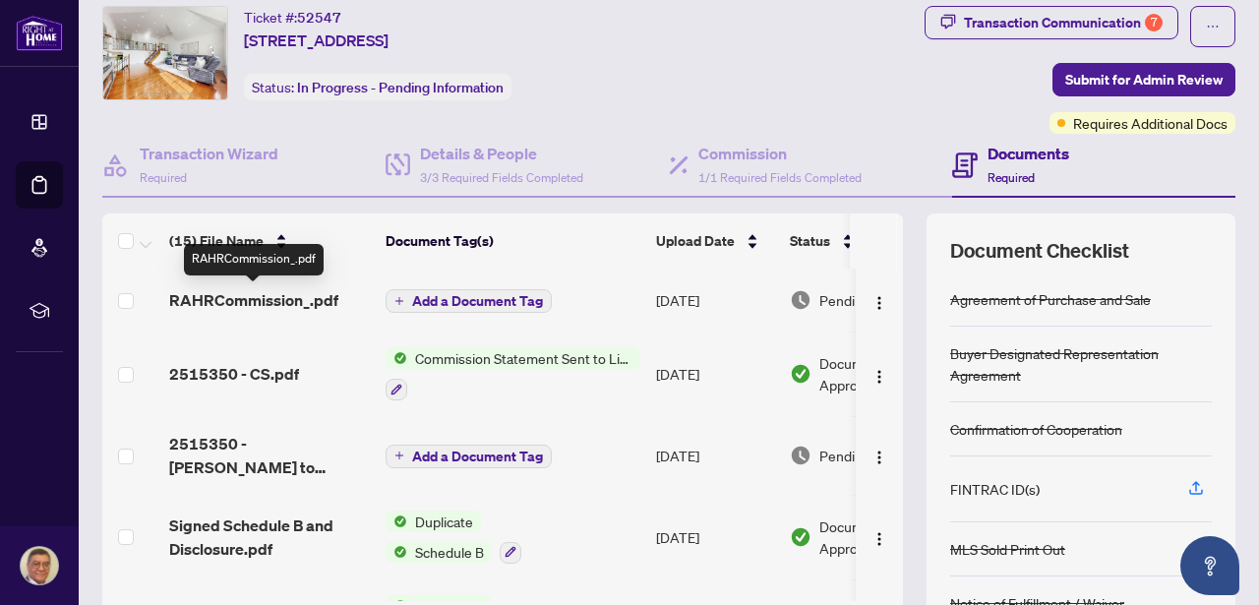
click at [288, 294] on span "RAHRCommission_.pdf" at bounding box center [253, 300] width 169 height 24
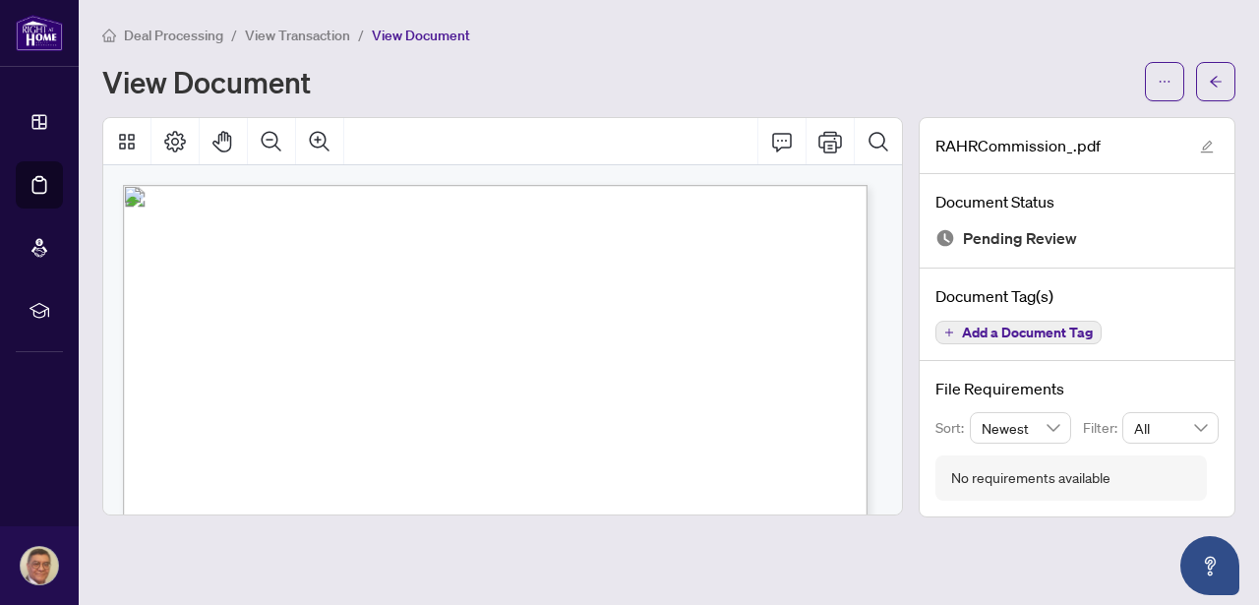
drag, startPoint x: 450, startPoint y: 336, endPoint x: 452, endPoint y: 326, distance: 10.0
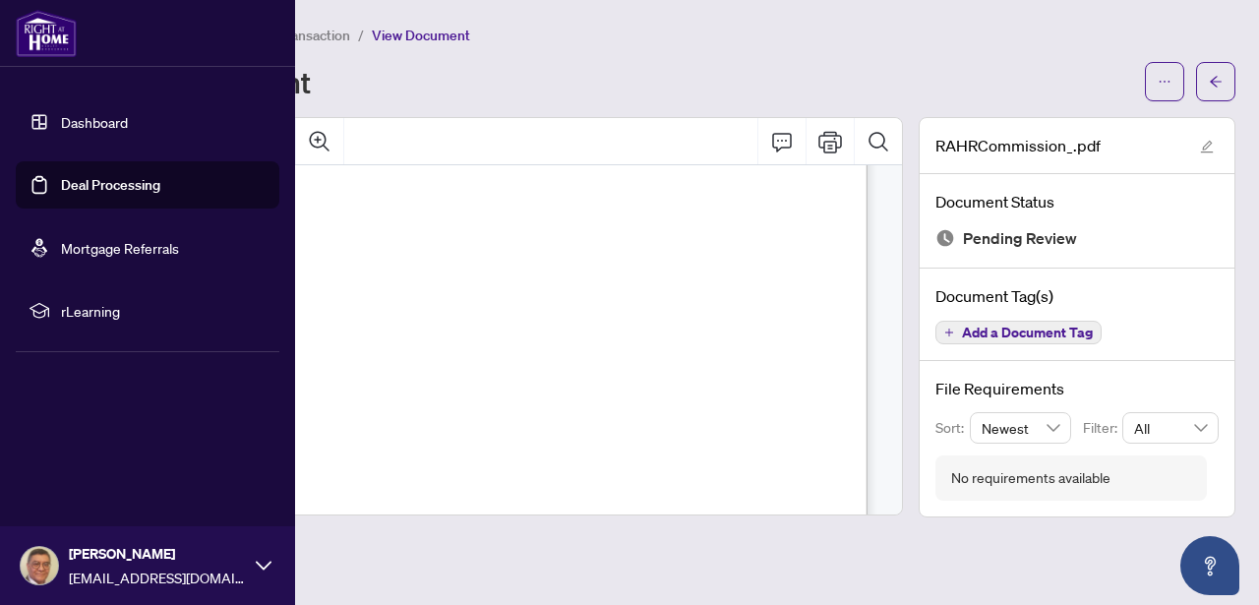
click at [41, 60] on div at bounding box center [147, 33] width 295 height 67
click at [43, 64] on div at bounding box center [147, 33] width 295 height 67
click at [78, 131] on link "Dashboard" at bounding box center [94, 122] width 67 height 18
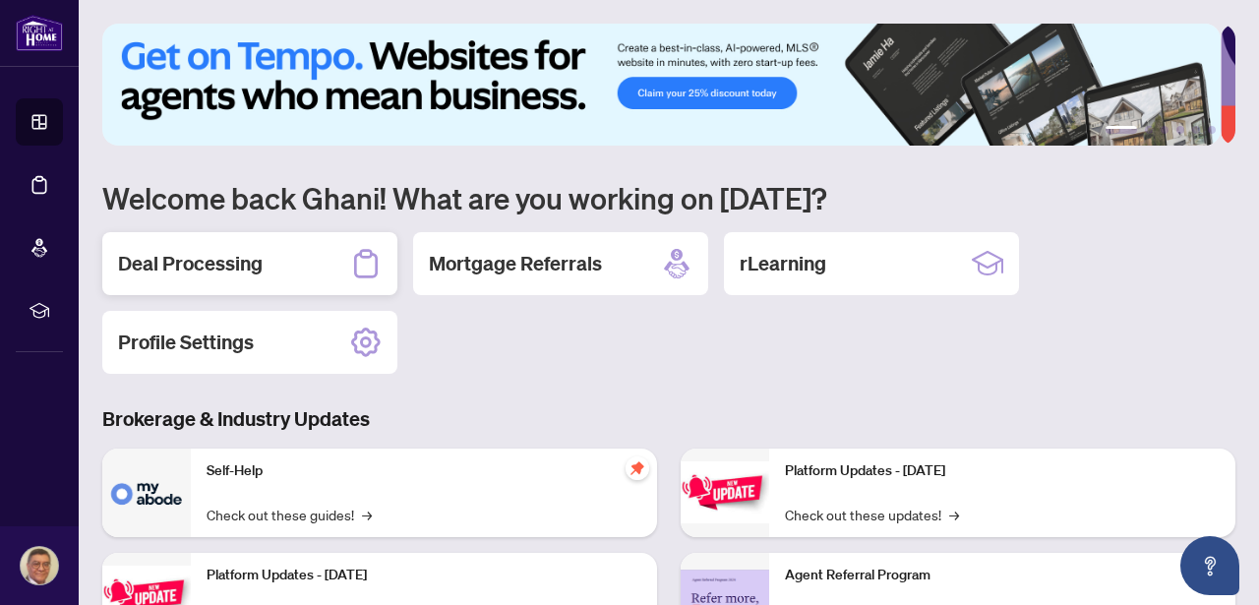
click at [295, 246] on div "Deal Processing" at bounding box center [249, 263] width 295 height 63
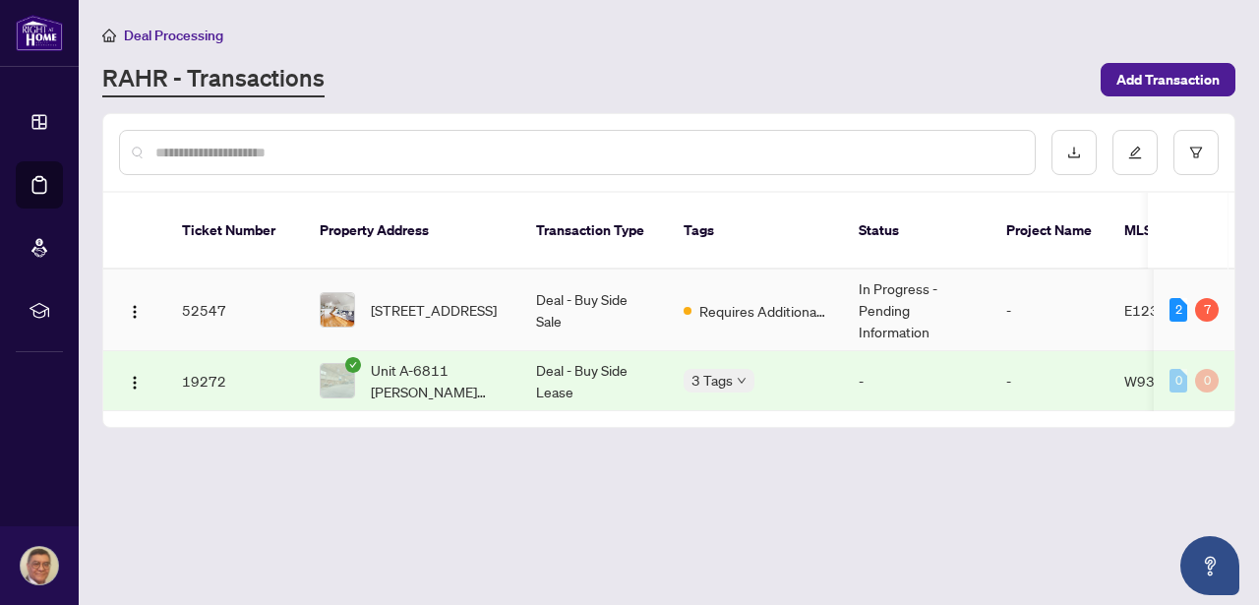
click at [472, 299] on span "[STREET_ADDRESS]" at bounding box center [434, 310] width 126 height 22
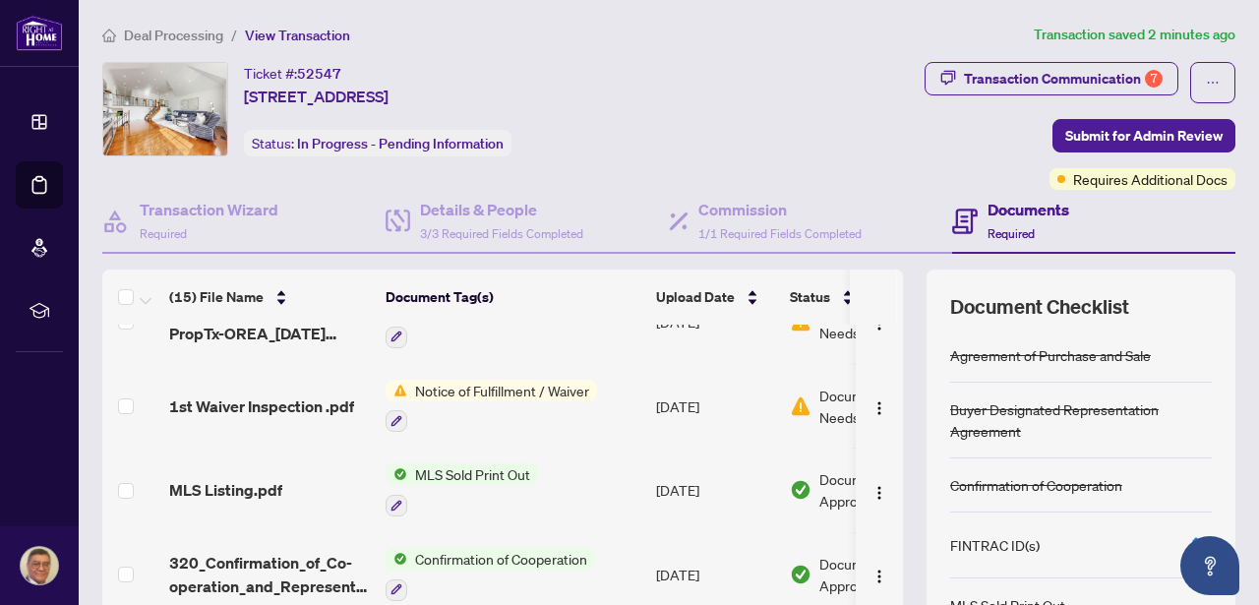
scroll to position [721, 0]
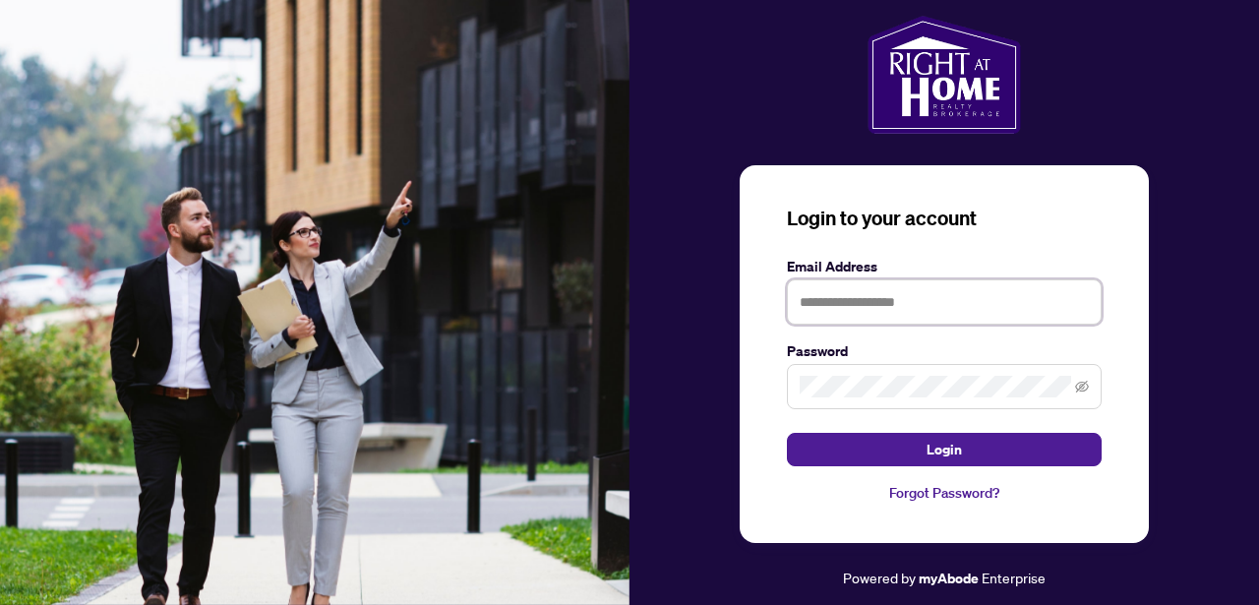
click at [894, 292] on input "text" at bounding box center [944, 301] width 315 height 45
type input "**********"
click at [760, 383] on div "**********" at bounding box center [944, 354] width 409 height 378
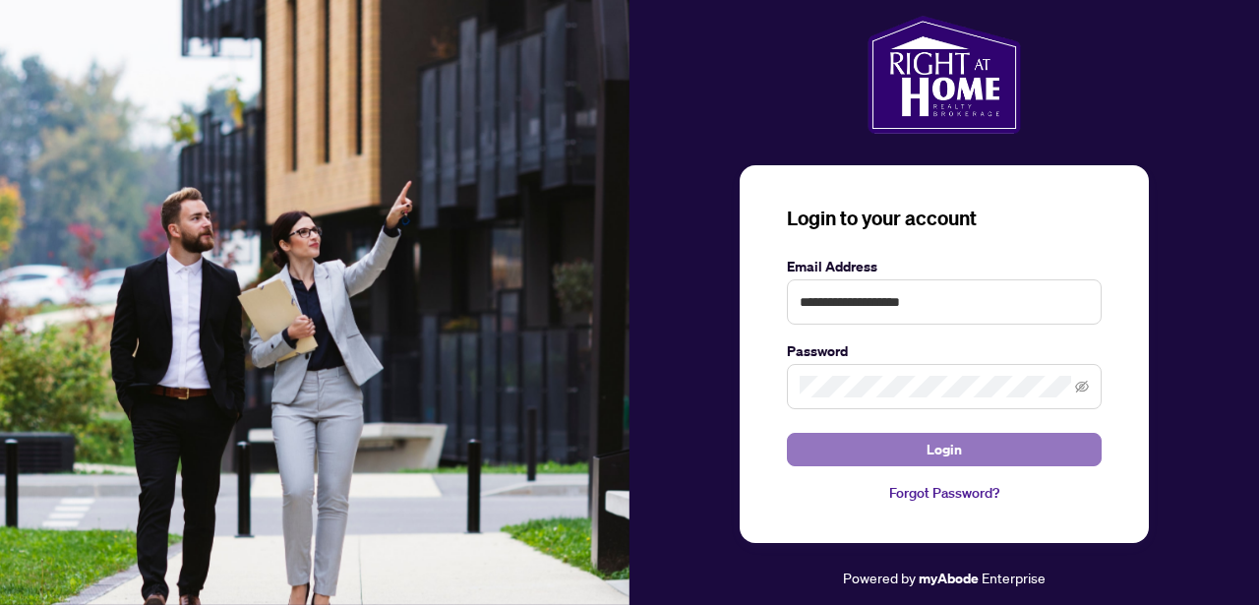
click at [844, 452] on button "Login" at bounding box center [944, 449] width 315 height 33
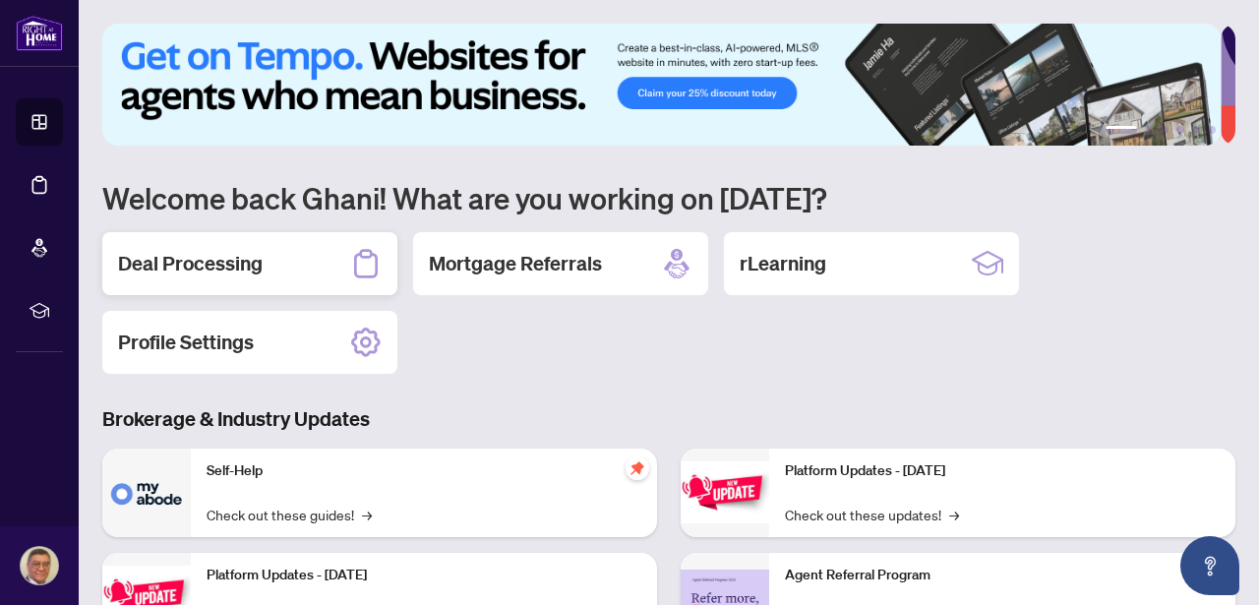
click at [266, 260] on div "Deal Processing" at bounding box center [249, 263] width 295 height 63
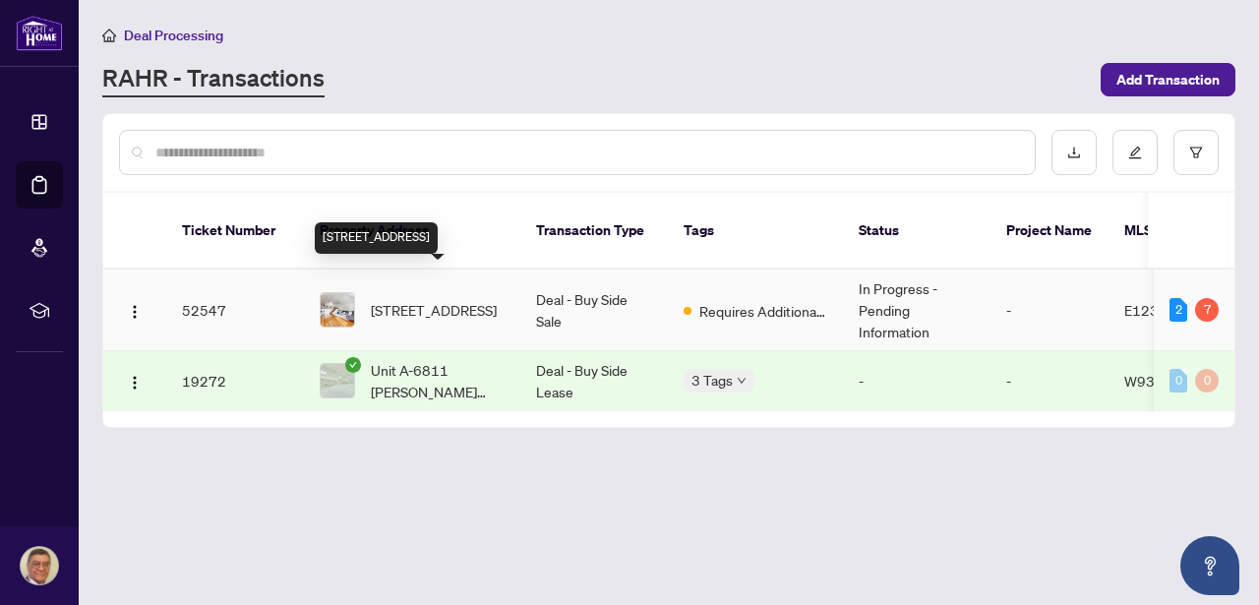
click at [441, 299] on span "[STREET_ADDRESS]" at bounding box center [434, 310] width 126 height 22
click at [441, 283] on main "Deal Processing RAHR - Transactions Add Transaction Ticket Number Property Addr…" at bounding box center [669, 302] width 1181 height 605
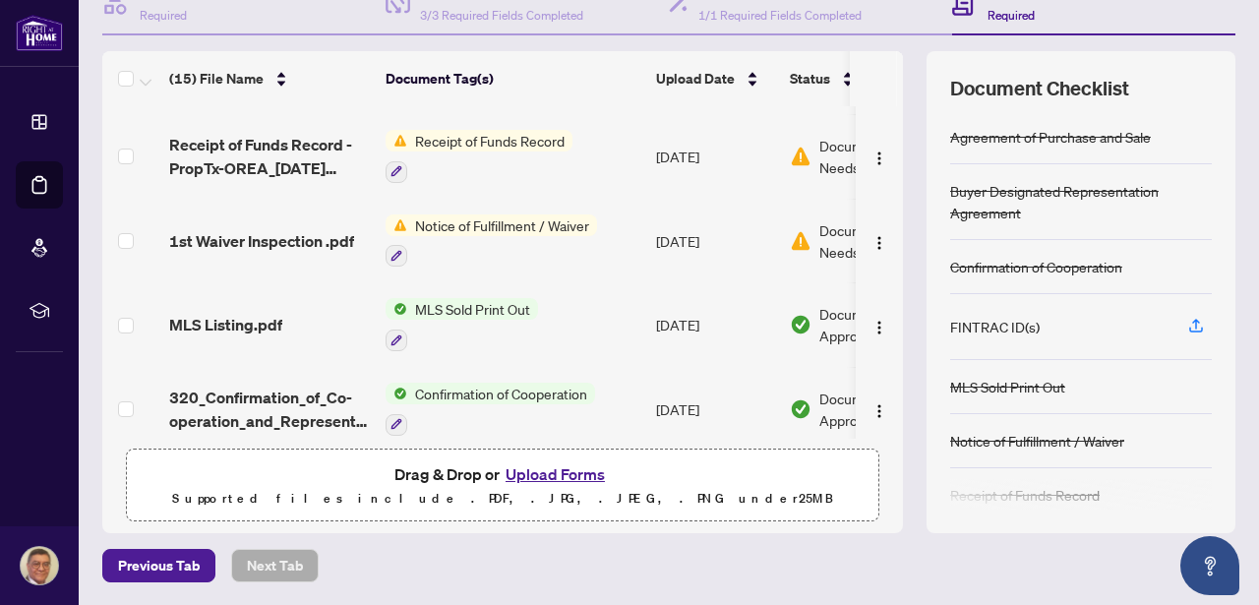
scroll to position [638, 0]
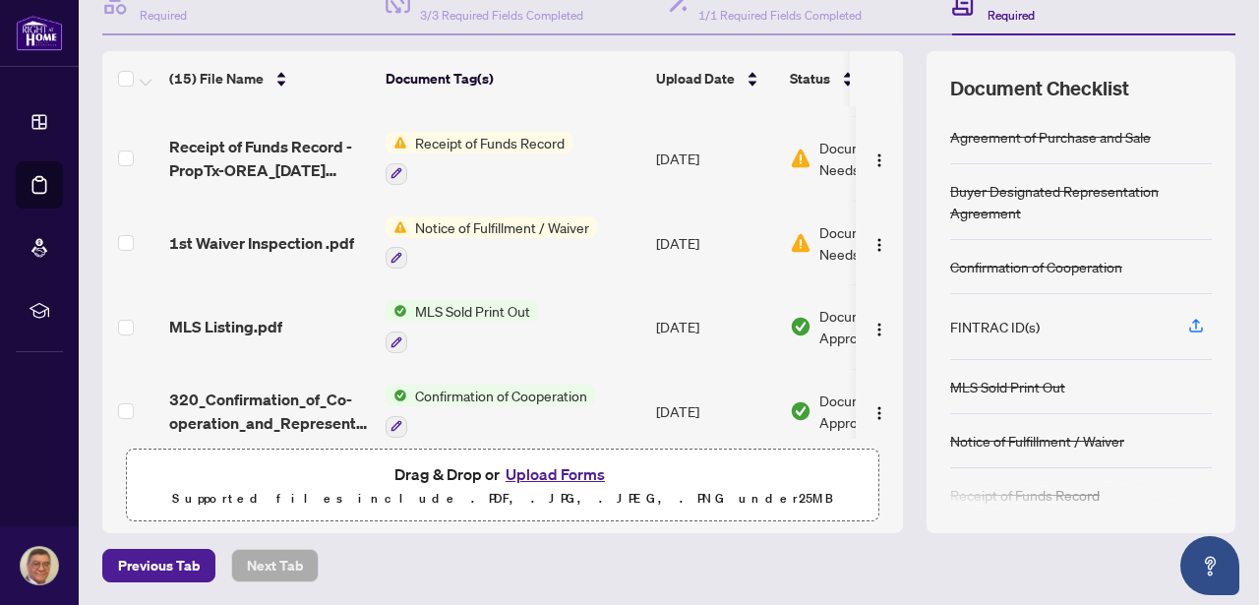
click at [523, 137] on span "Receipt of Funds Record" at bounding box center [489, 143] width 165 height 22
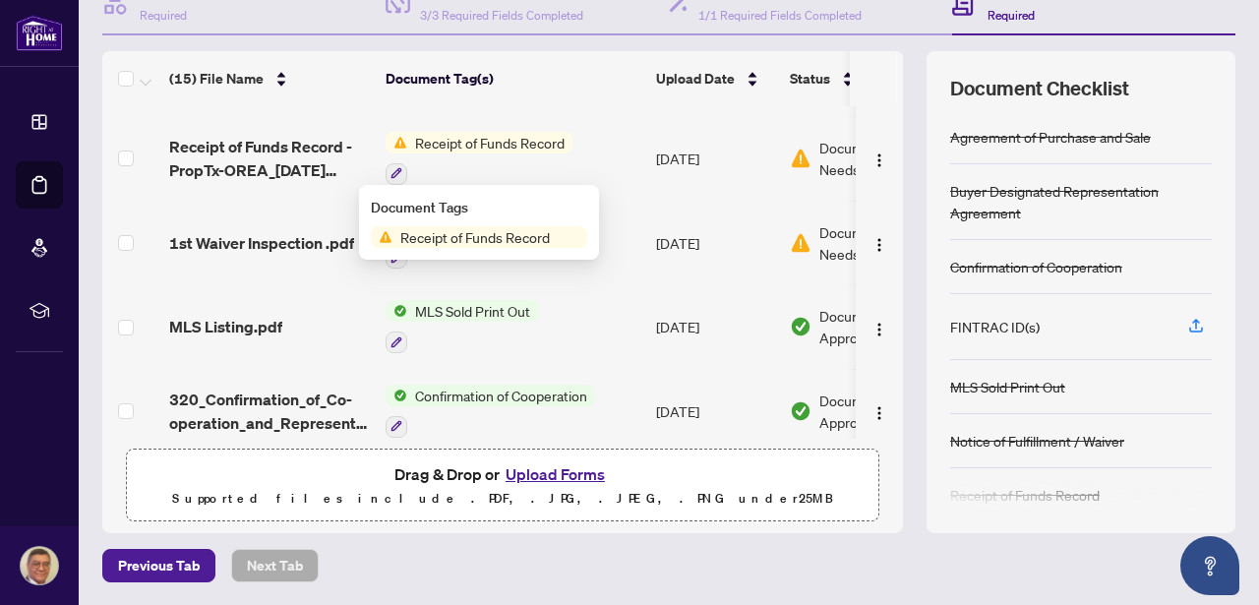
click at [462, 239] on span "Receipt of Funds Record" at bounding box center [475, 237] width 165 height 22
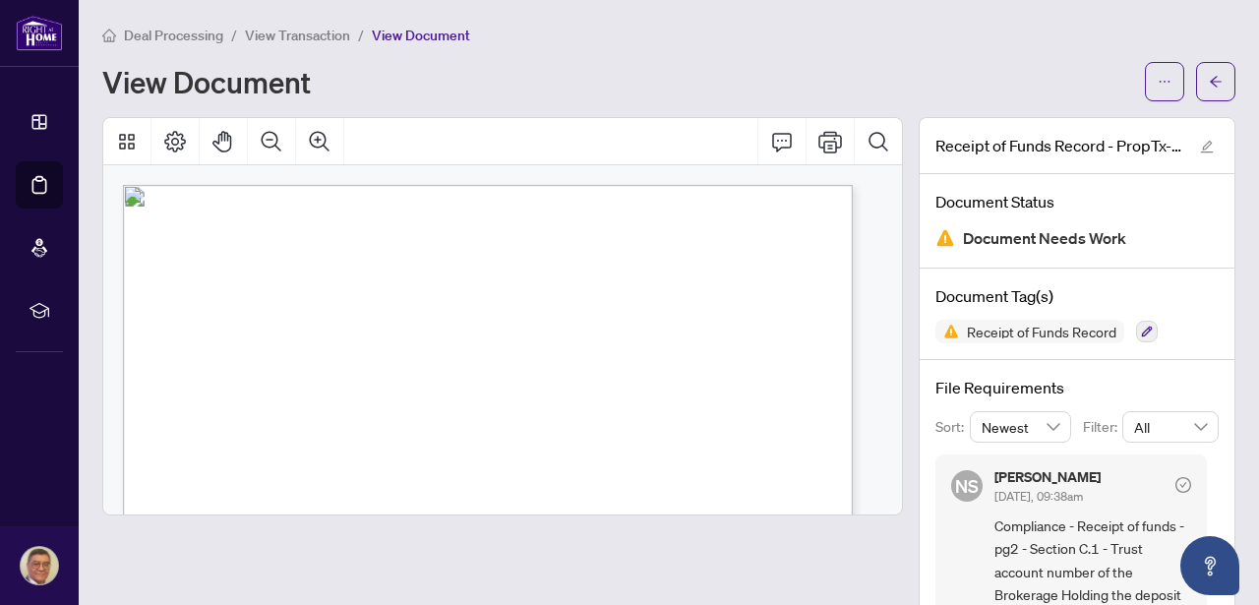
drag, startPoint x: 573, startPoint y: 456, endPoint x: 578, endPoint y: 444, distance: 12.8
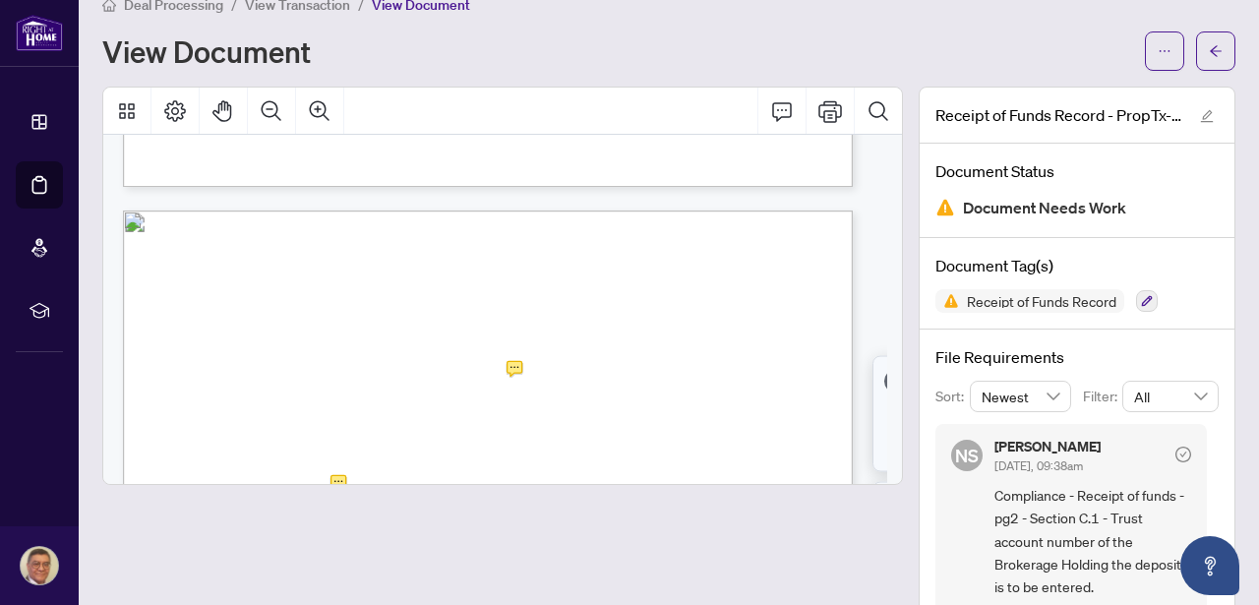
scroll to position [927, 0]
